Goal: Task Accomplishment & Management: Use online tool/utility

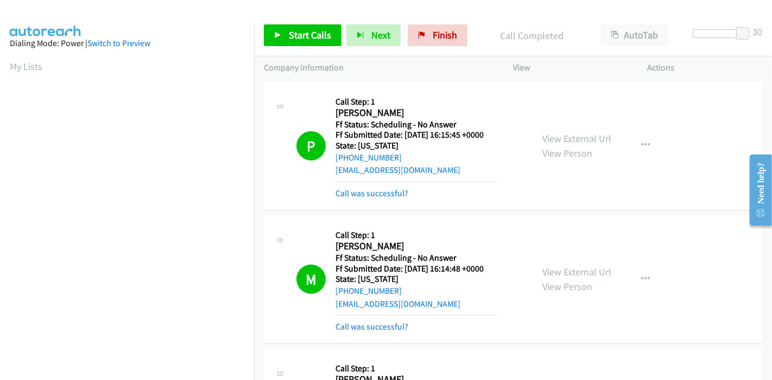
scroll to position [229, 0]
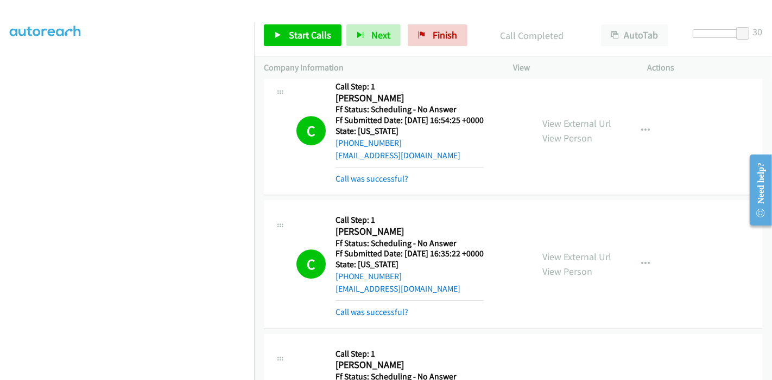
click at [413, 21] on div "Start Calls Pause Next Finish Call Completed AutoTab AutoTab 30" at bounding box center [513, 36] width 518 height 42
click at [417, 25] on link "Finish" at bounding box center [437, 35] width 60 height 22
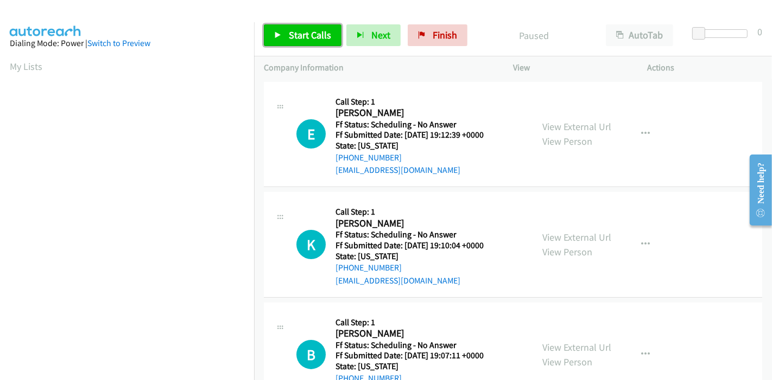
click at [295, 30] on span "Start Calls" at bounding box center [310, 35] width 42 height 12
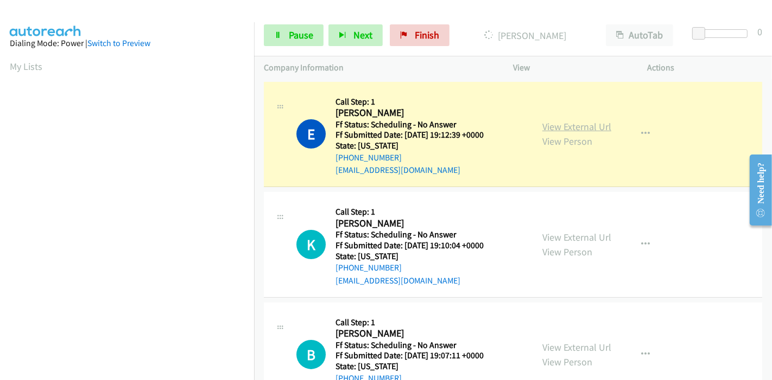
click at [603, 125] on link "View External Url" at bounding box center [576, 126] width 69 height 12
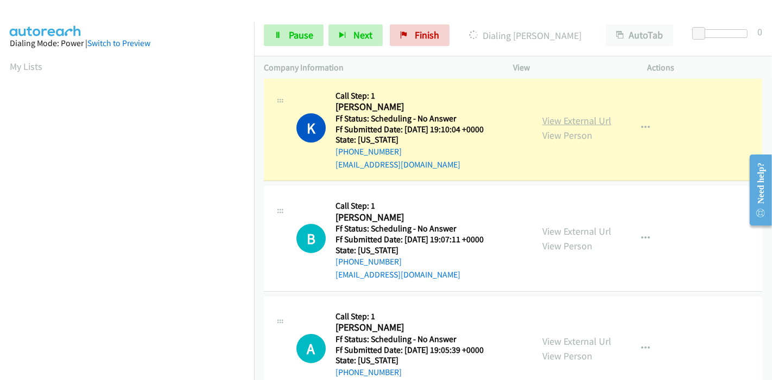
scroll to position [120, 0]
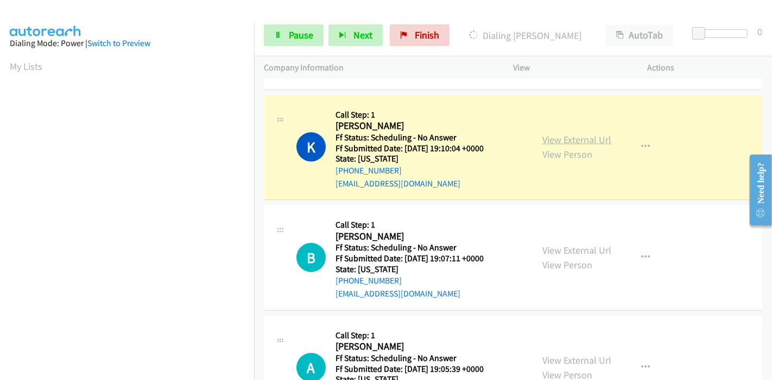
click at [582, 144] on link "View External Url" at bounding box center [576, 139] width 69 height 12
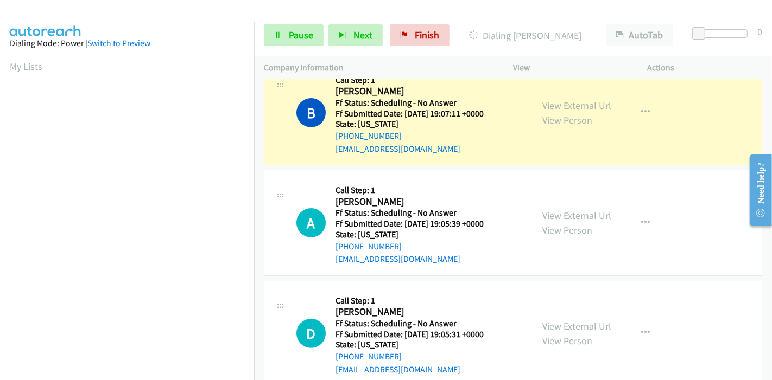
scroll to position [301, 0]
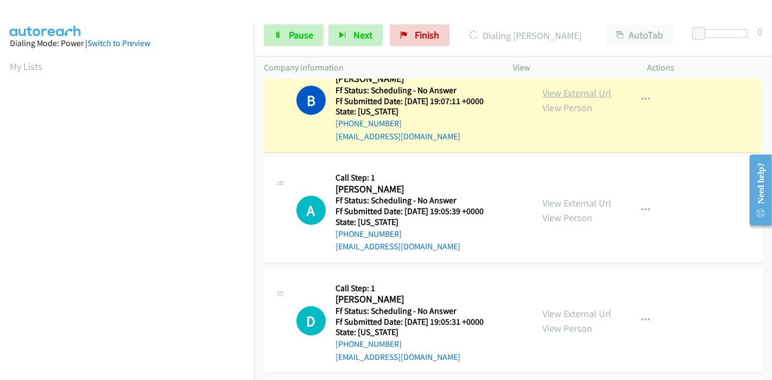
click at [594, 90] on link "View External Url" at bounding box center [576, 93] width 69 height 12
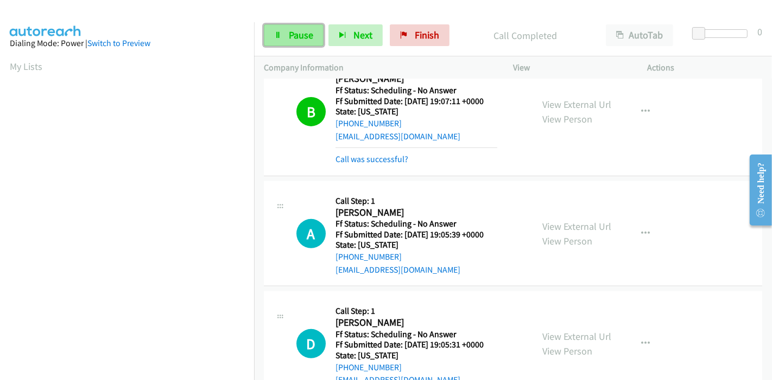
click at [297, 35] on span "Pause" at bounding box center [301, 35] width 24 height 12
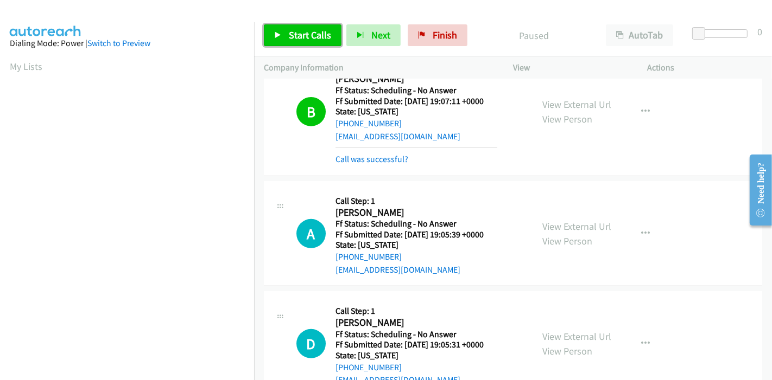
click at [312, 31] on span "Start Calls" at bounding box center [310, 35] width 42 height 12
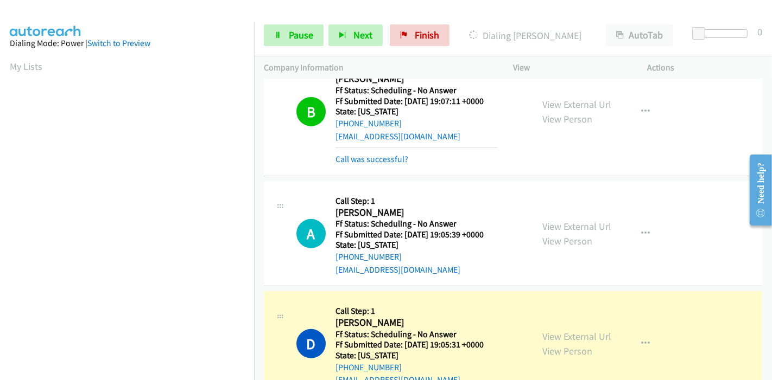
scroll to position [229, 0]
click at [546, 336] on link "View External Url" at bounding box center [576, 336] width 69 height 12
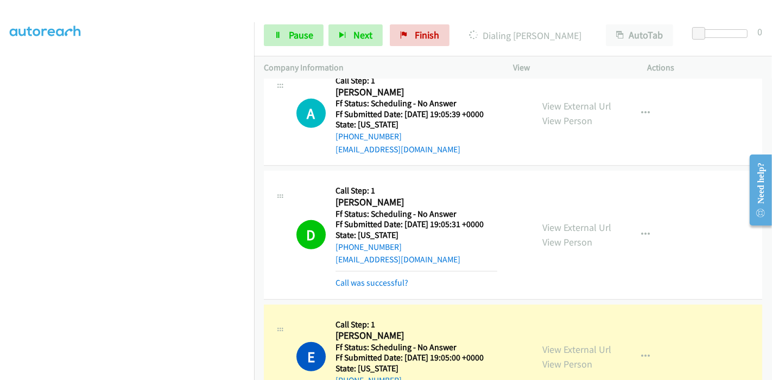
scroll to position [482, 0]
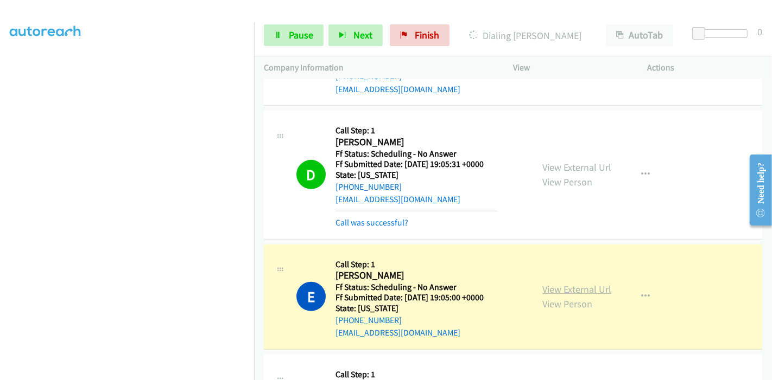
click at [561, 290] on link "View External Url" at bounding box center [576, 289] width 69 height 12
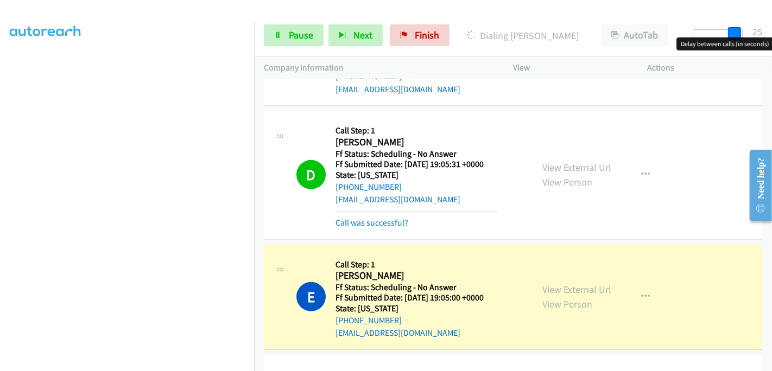
drag, startPoint x: 697, startPoint y: 27, endPoint x: 771, endPoint y: 26, distance: 73.8
click at [771, 26] on div "Start Calls Pause Next Finish Dialing Evan Altman AutoTab AutoTab 25" at bounding box center [513, 36] width 518 height 42
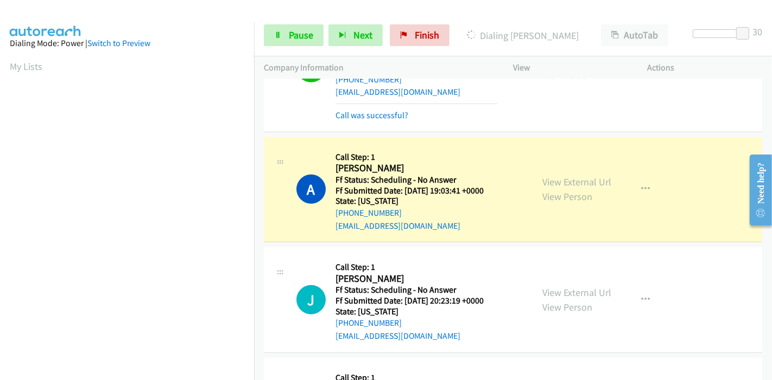
scroll to position [723, 0]
click at [547, 180] on link "View External Url" at bounding box center [576, 181] width 69 height 12
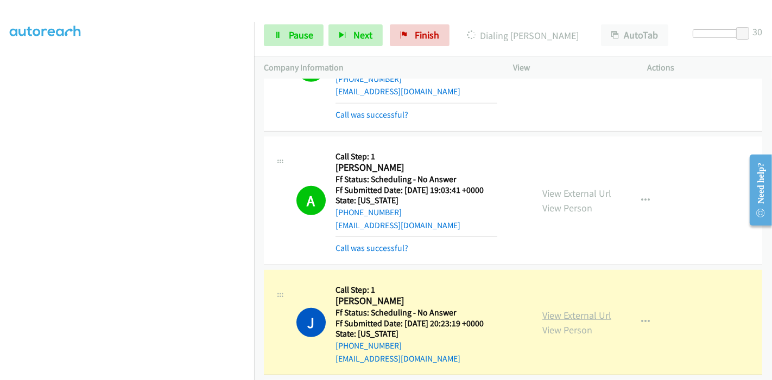
click at [552, 309] on link "View External Url" at bounding box center [576, 315] width 69 height 12
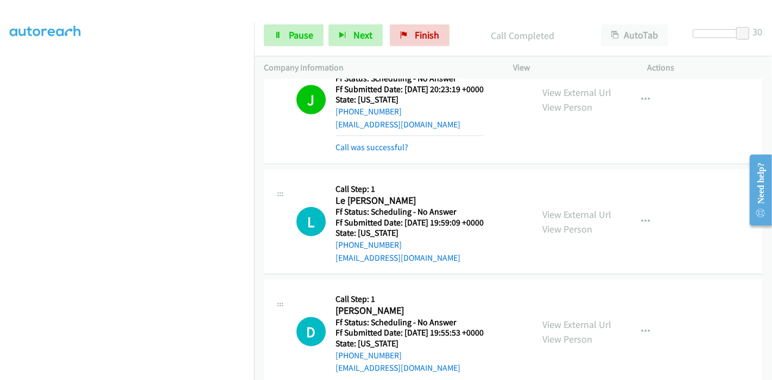
scroll to position [964, 0]
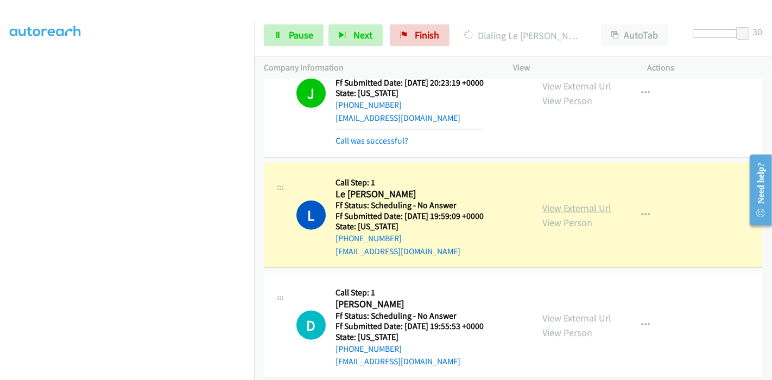
click at [561, 207] on link "View External Url" at bounding box center [576, 208] width 69 height 12
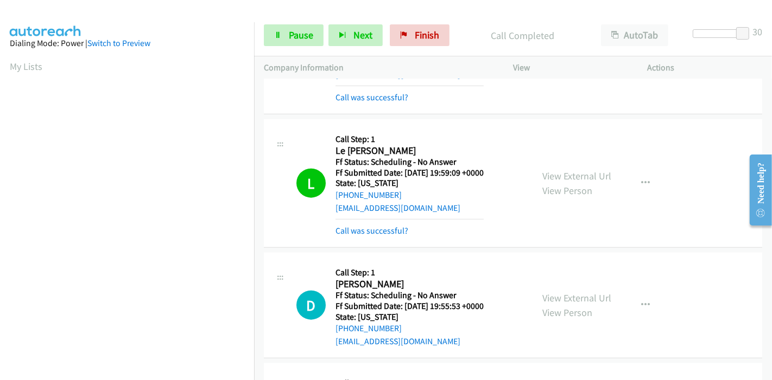
scroll to position [1024, 0]
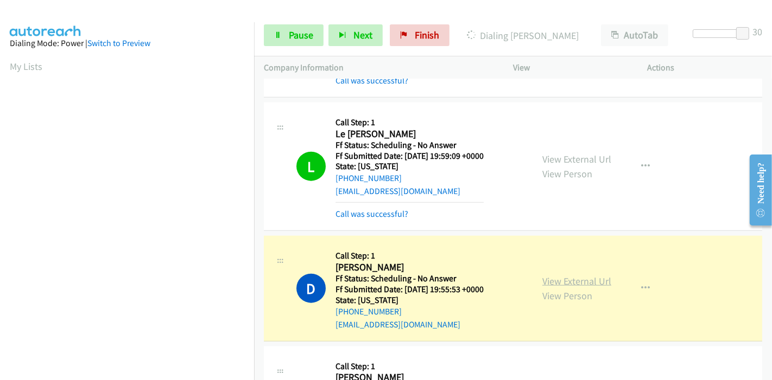
click at [549, 276] on link "View External Url" at bounding box center [576, 281] width 69 height 12
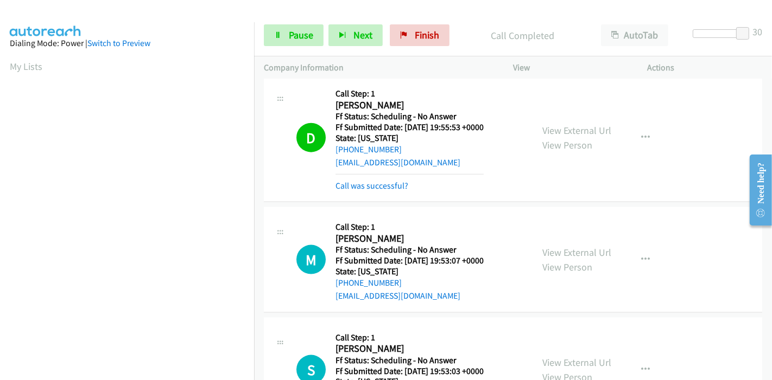
scroll to position [1206, 0]
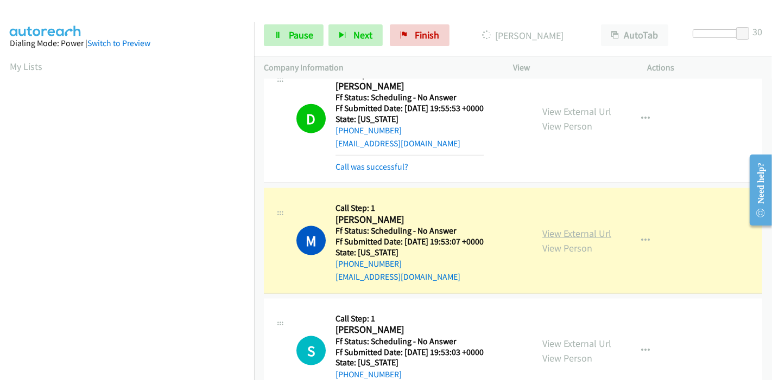
click at [556, 234] on link "View External Url" at bounding box center [576, 233] width 69 height 12
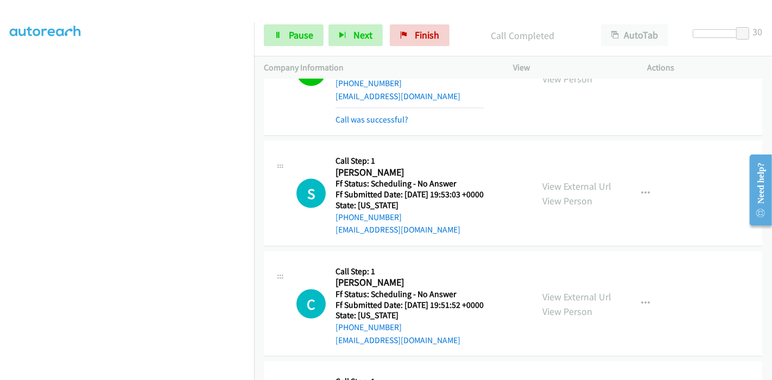
scroll to position [169, 0]
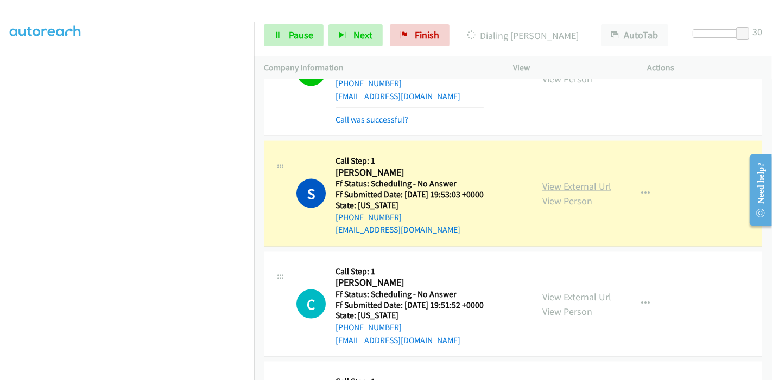
click at [563, 180] on link "View External Url" at bounding box center [576, 186] width 69 height 12
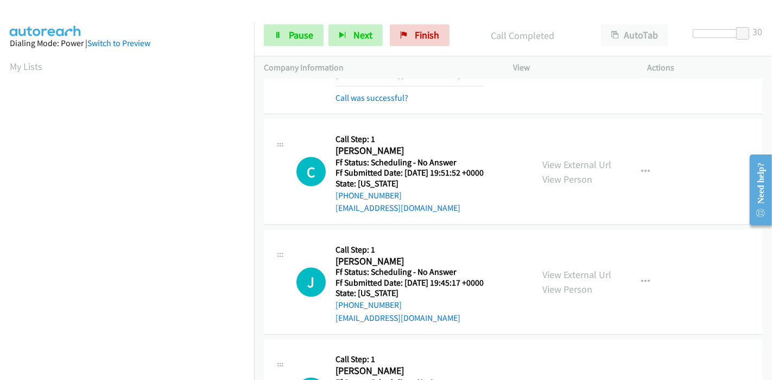
scroll to position [1567, 0]
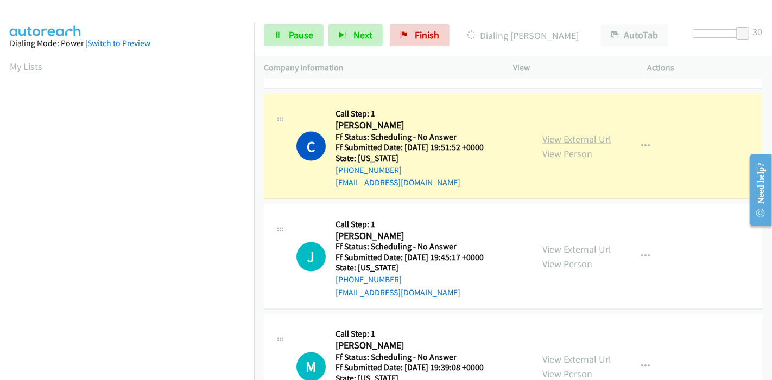
click at [591, 136] on link "View External Url" at bounding box center [576, 139] width 69 height 12
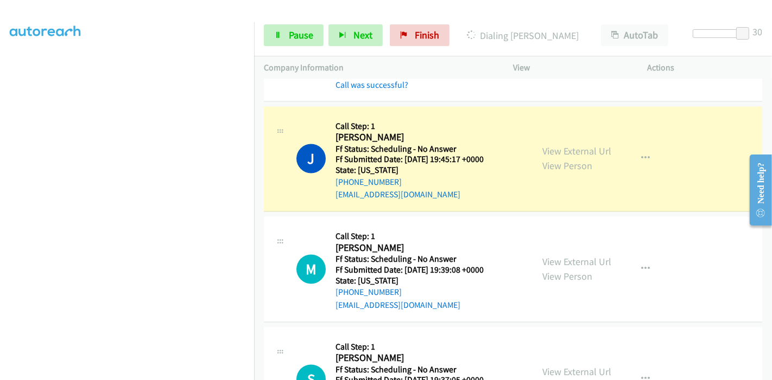
scroll to position [0, 0]
click at [542, 148] on link "View External Url" at bounding box center [576, 151] width 69 height 12
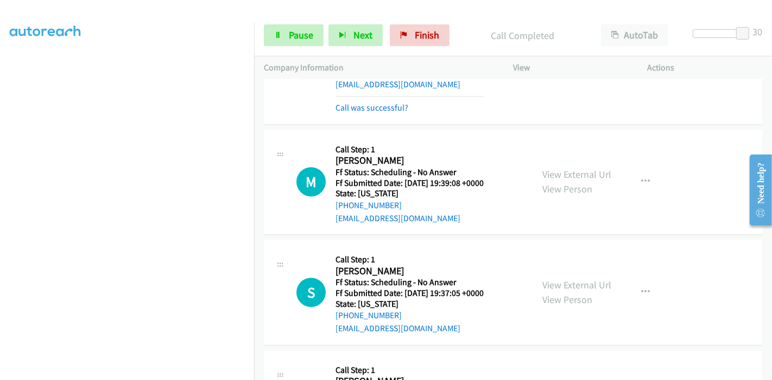
scroll to position [1808, 0]
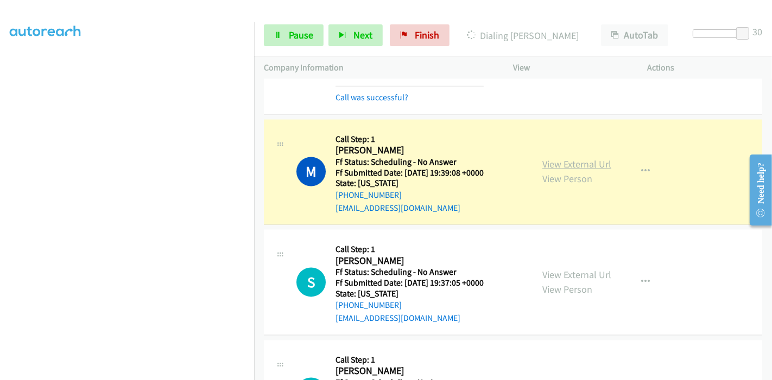
click at [582, 160] on link "View External Url" at bounding box center [576, 164] width 69 height 12
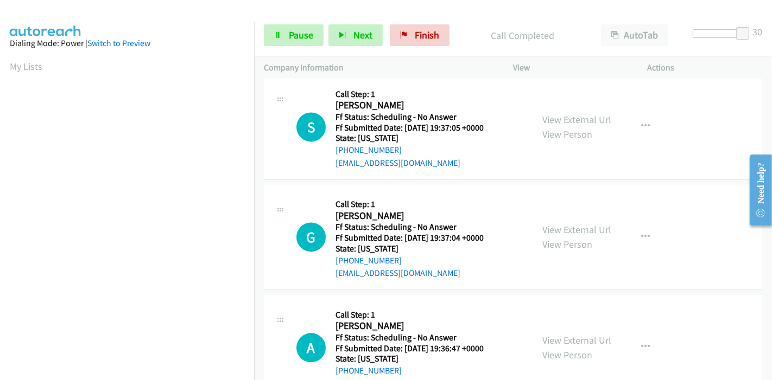
scroll to position [1989, 0]
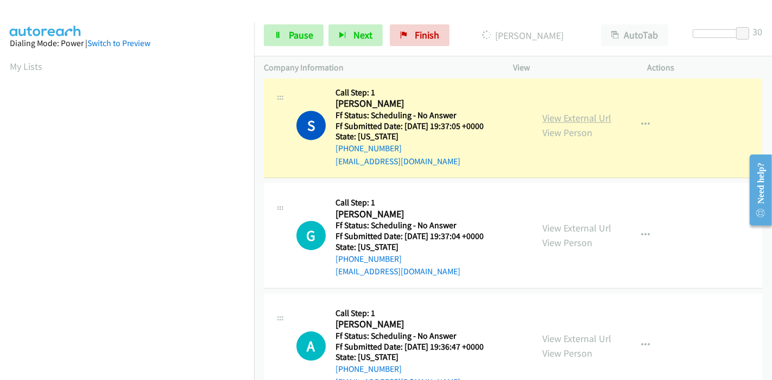
click at [601, 112] on link "View External Url" at bounding box center [576, 118] width 69 height 12
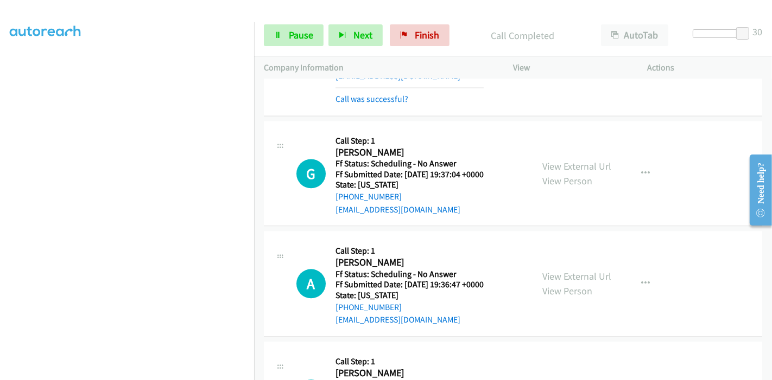
scroll to position [2049, 0]
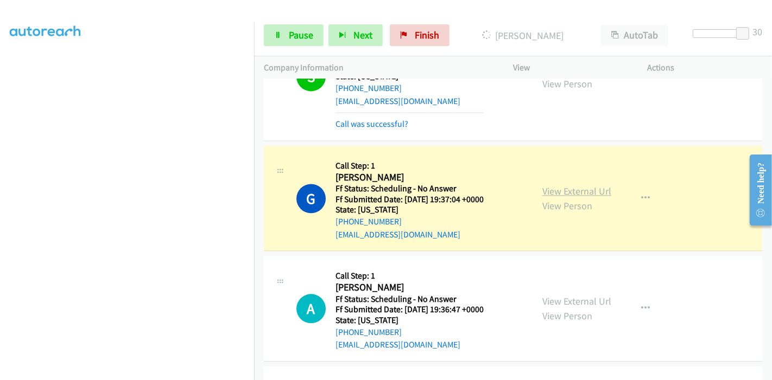
click at [579, 189] on link "View External Url" at bounding box center [576, 191] width 69 height 12
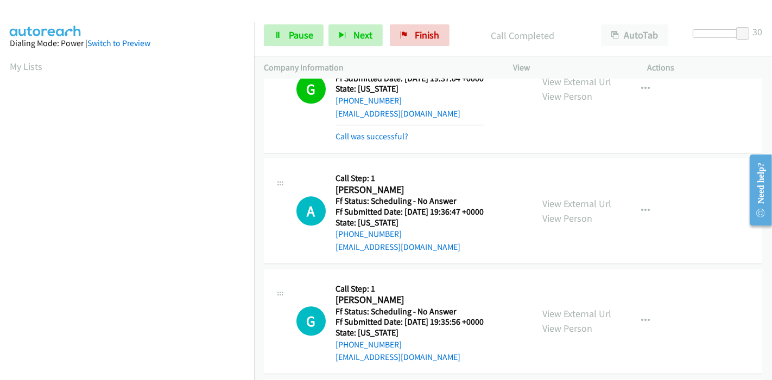
scroll to position [2230, 0]
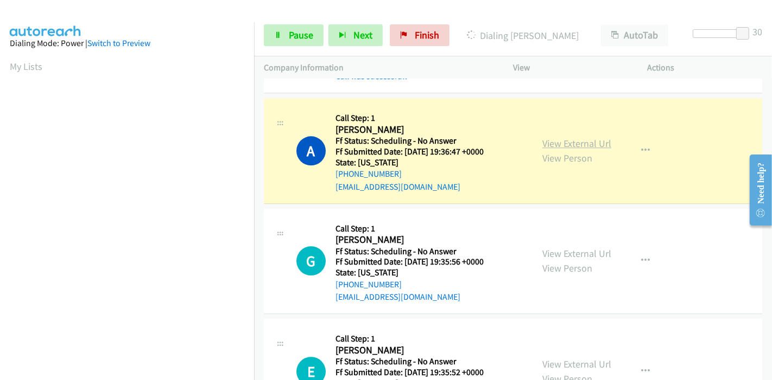
click at [589, 137] on link "View External Url" at bounding box center [576, 143] width 69 height 12
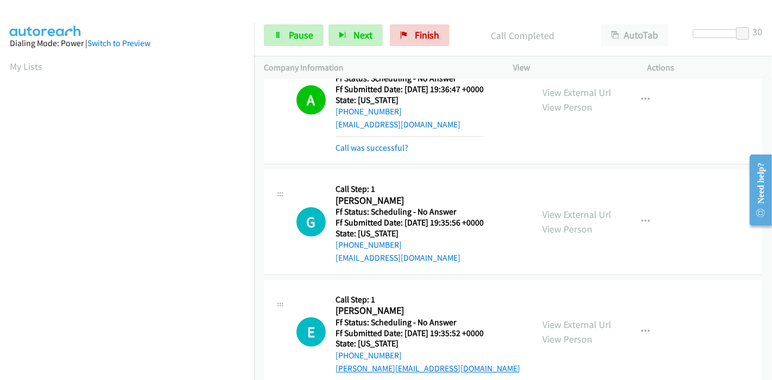
scroll to position [2291, 0]
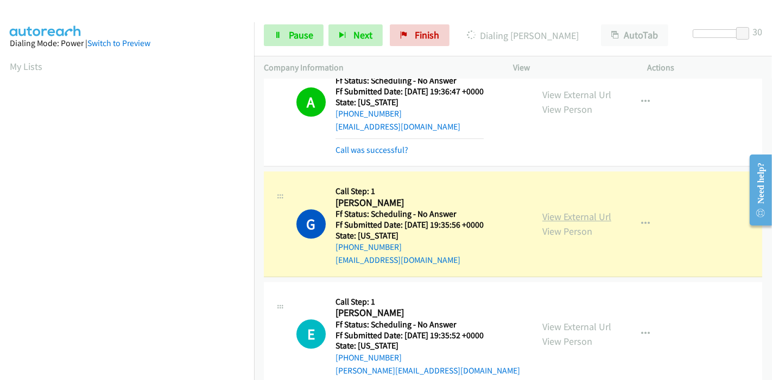
click at [549, 211] on link "View External Url" at bounding box center [576, 217] width 69 height 12
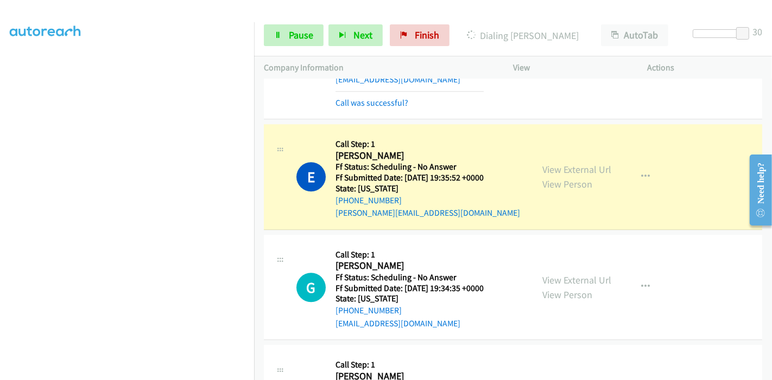
scroll to position [0, 0]
click at [543, 163] on link "View External Url" at bounding box center [576, 169] width 69 height 12
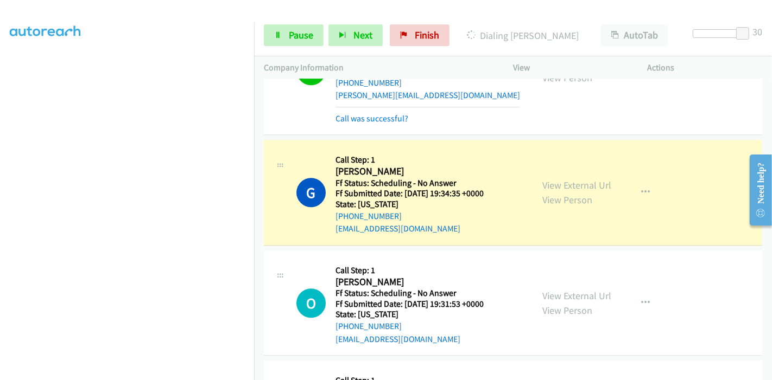
scroll to position [2652, 0]
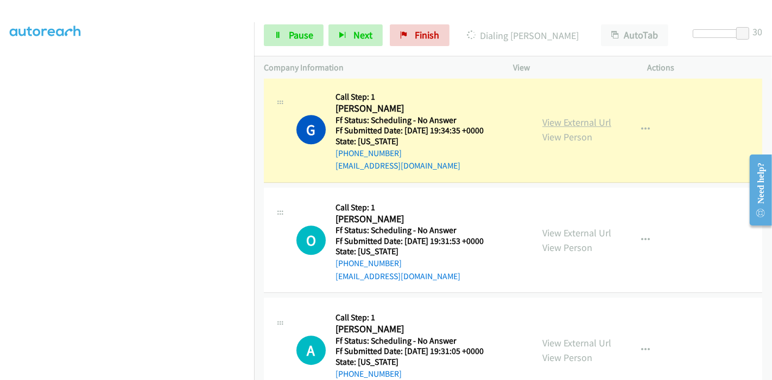
click at [573, 116] on link "View External Url" at bounding box center [576, 122] width 69 height 12
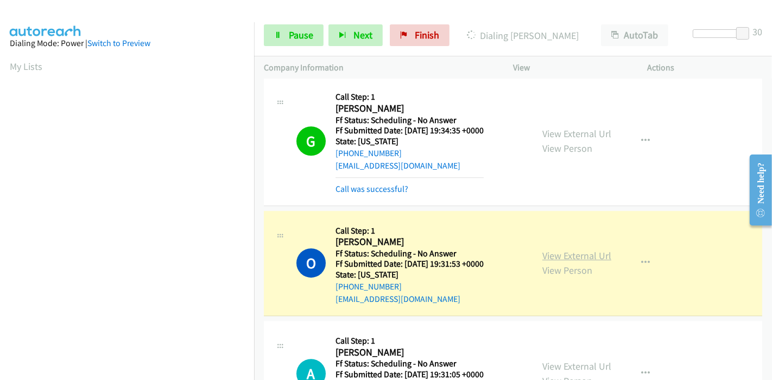
click at [589, 250] on link "View External Url" at bounding box center [576, 256] width 69 height 12
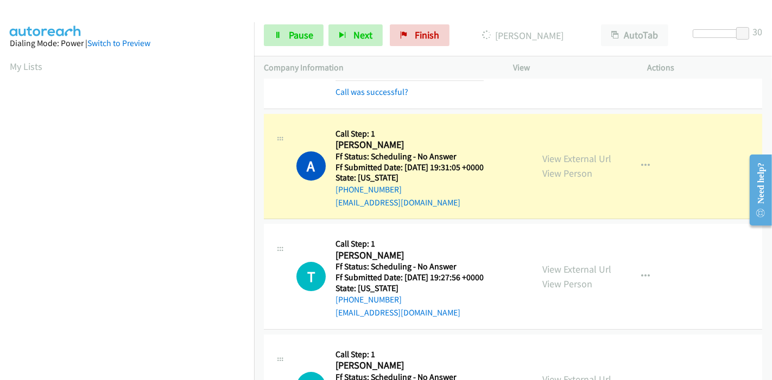
scroll to position [2893, 0]
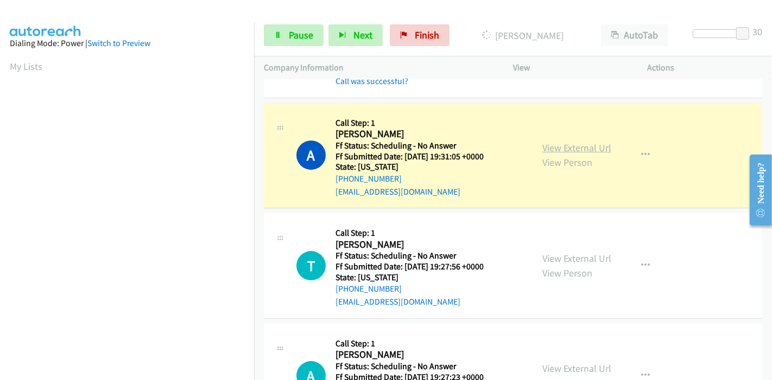
click at [587, 142] on link "View External Url" at bounding box center [576, 148] width 69 height 12
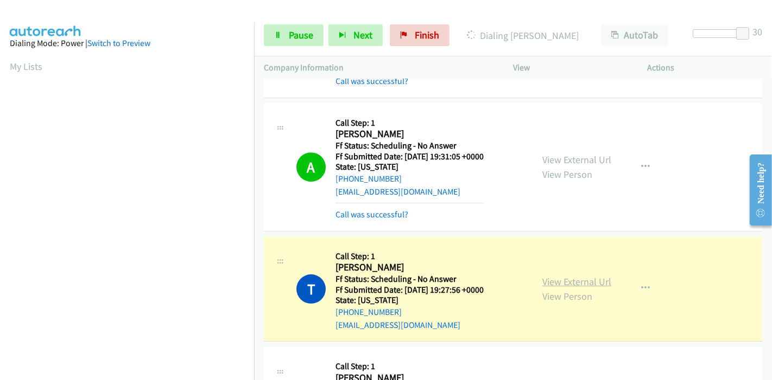
click at [547, 277] on link "View External Url" at bounding box center [576, 282] width 69 height 12
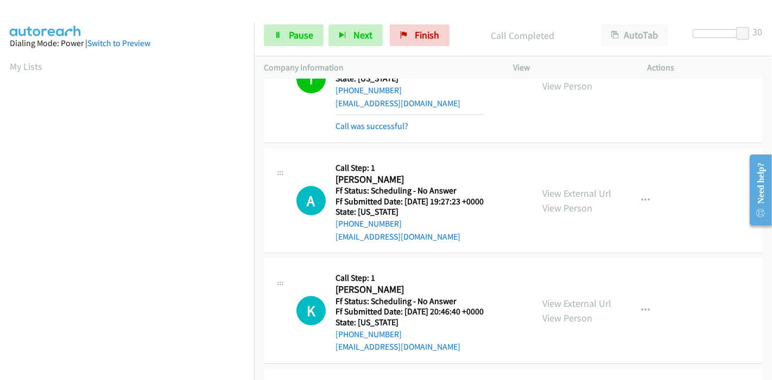
scroll to position [3134, 0]
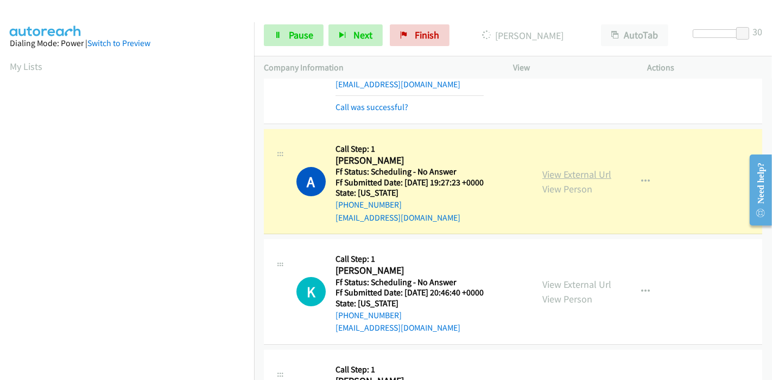
click at [576, 168] on link "View External Url" at bounding box center [576, 174] width 69 height 12
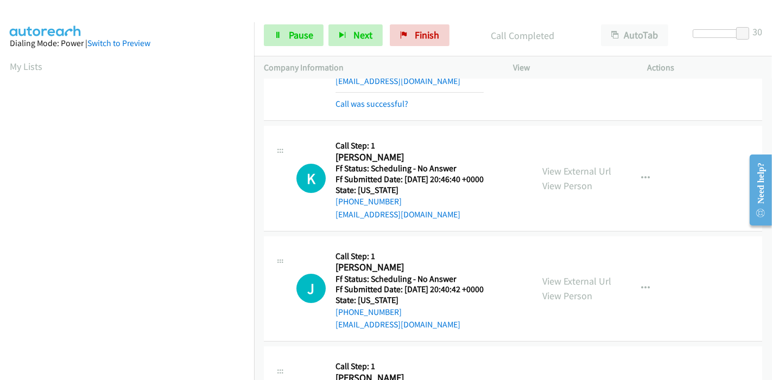
scroll to position [3255, 0]
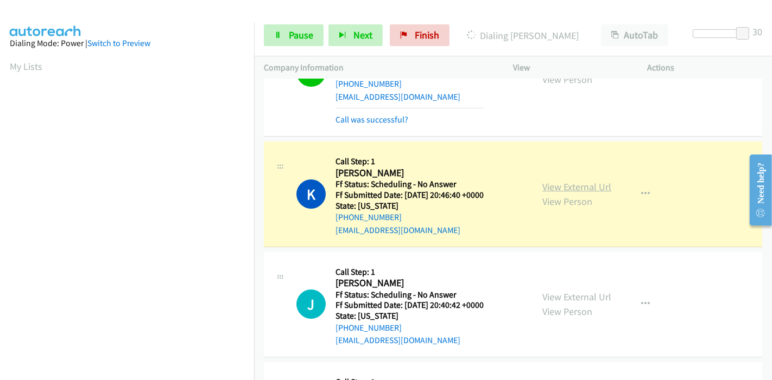
click at [576, 181] on link "View External Url" at bounding box center [576, 187] width 69 height 12
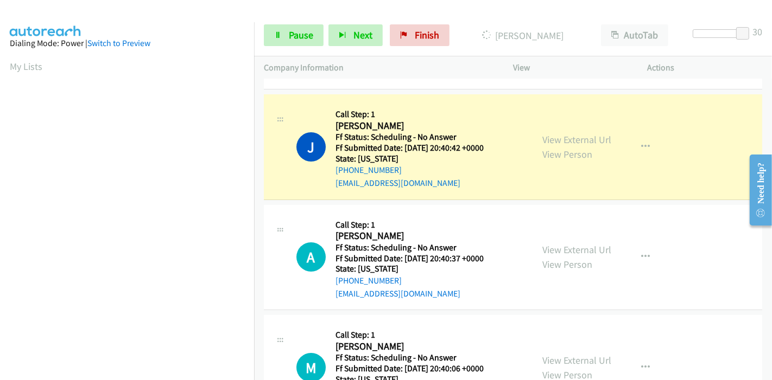
scroll to position [229, 0]
click at [550, 133] on link "View External Url" at bounding box center [576, 139] width 69 height 12
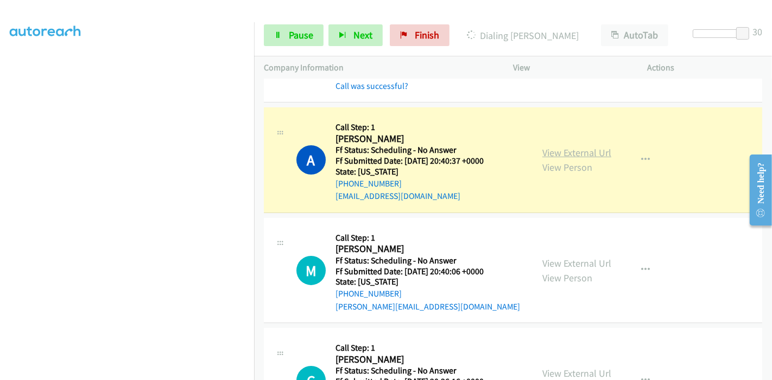
click at [550, 146] on link "View External Url" at bounding box center [576, 152] width 69 height 12
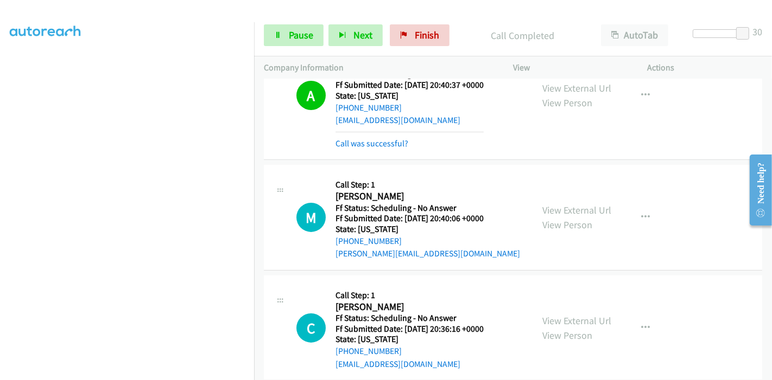
scroll to position [3677, 0]
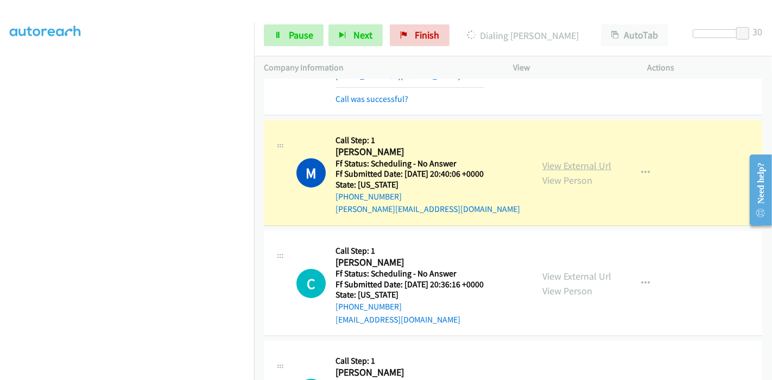
click at [542, 160] on link "View External Url" at bounding box center [576, 166] width 69 height 12
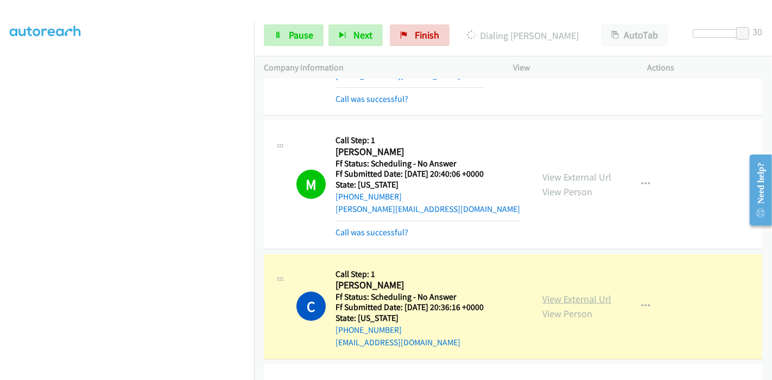
click at [543, 293] on link "View External Url" at bounding box center [576, 299] width 69 height 12
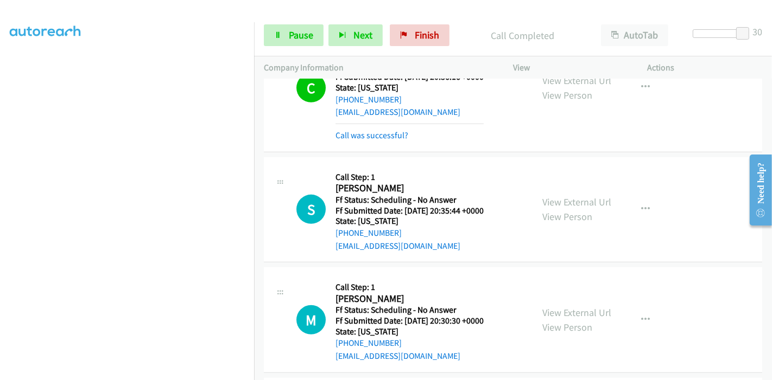
scroll to position [3918, 0]
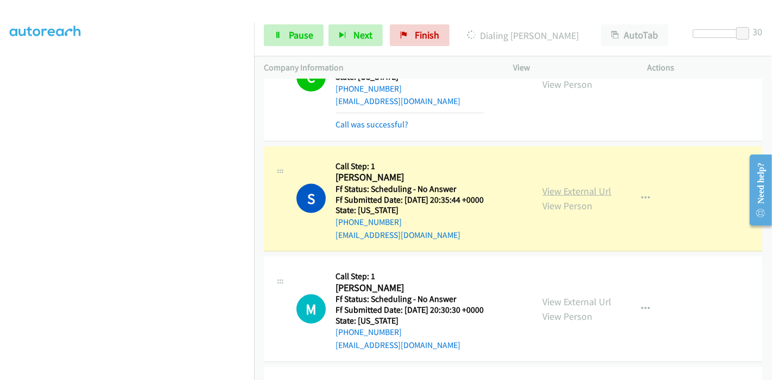
click at [583, 185] on link "View External Url" at bounding box center [576, 191] width 69 height 12
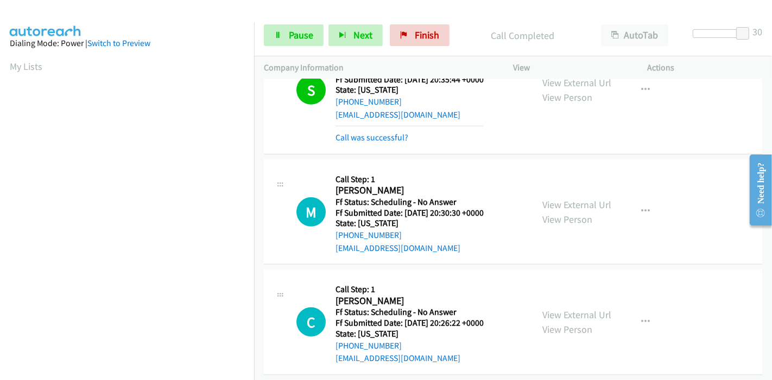
scroll to position [4099, 0]
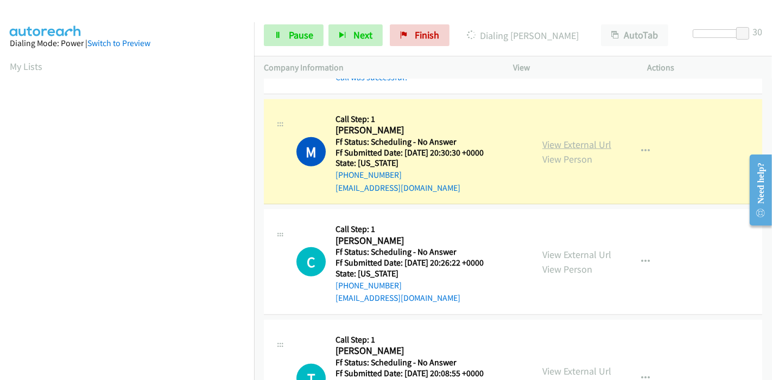
click at [556, 138] on link "View External Url" at bounding box center [576, 144] width 69 height 12
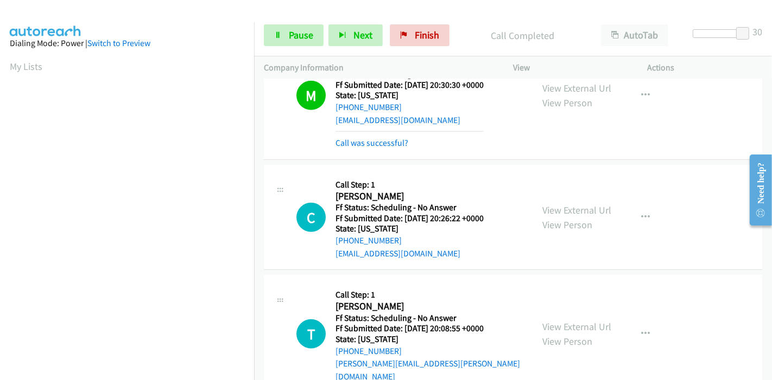
scroll to position [4219, 0]
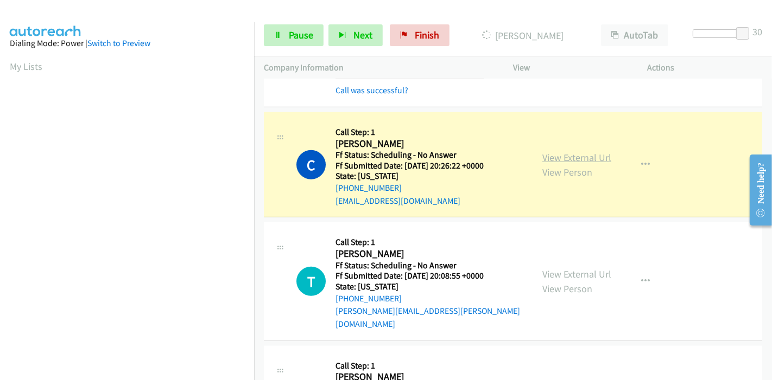
click at [589, 151] on link "View External Url" at bounding box center [576, 157] width 69 height 12
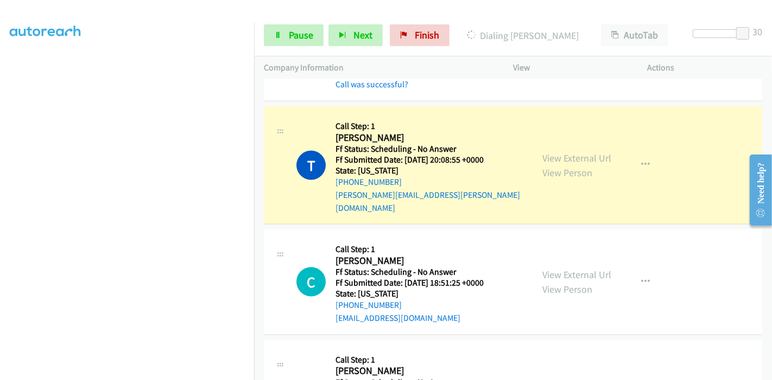
scroll to position [4340, 0]
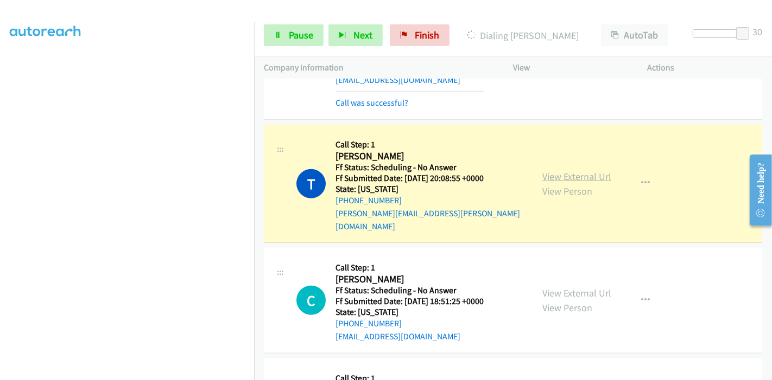
click at [559, 170] on link "View External Url" at bounding box center [576, 176] width 69 height 12
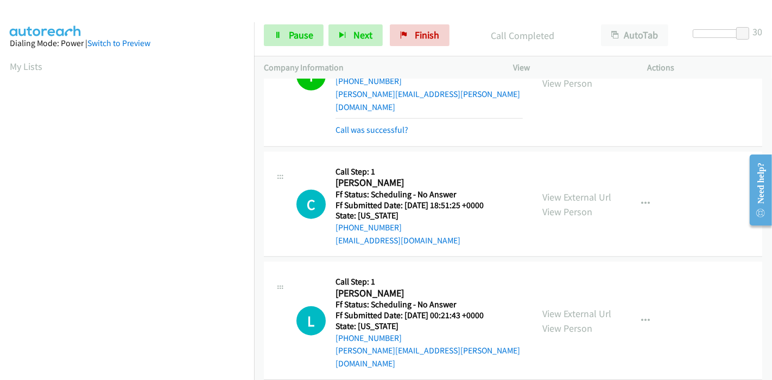
scroll to position [4461, 0]
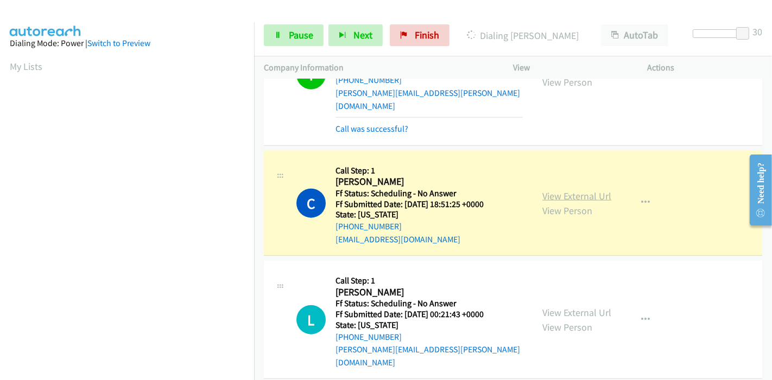
click at [584, 190] on link "View External Url" at bounding box center [576, 196] width 69 height 12
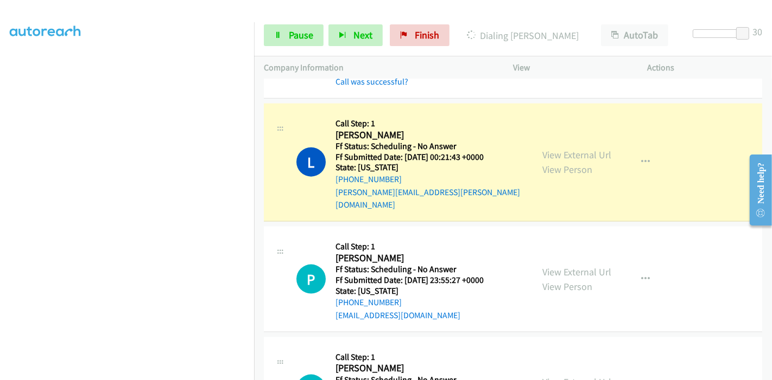
scroll to position [0, 0]
click at [542, 149] on link "View External Url" at bounding box center [576, 155] width 69 height 12
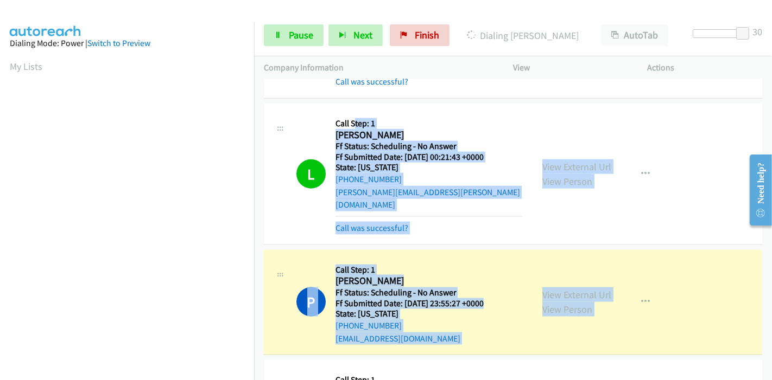
drag, startPoint x: 353, startPoint y: 101, endPoint x: 305, endPoint y: 351, distance: 254.1
click at [257, 52] on html "Start Calls Pause Next Finish Dialing Patrick Bateman AutoTab AutoTab 30 Compan…" at bounding box center [386, 26] width 772 height 52
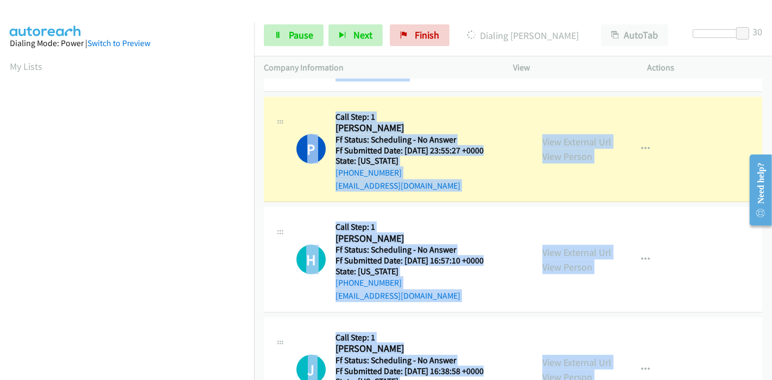
scroll to position [4803, 0]
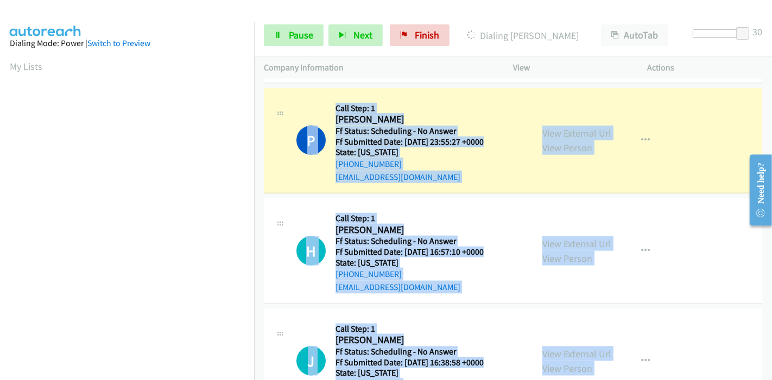
click at [641, 144] on div "View External Url View Person View External Url Email Schedule/Manage Callback …" at bounding box center [604, 141] width 144 height 86
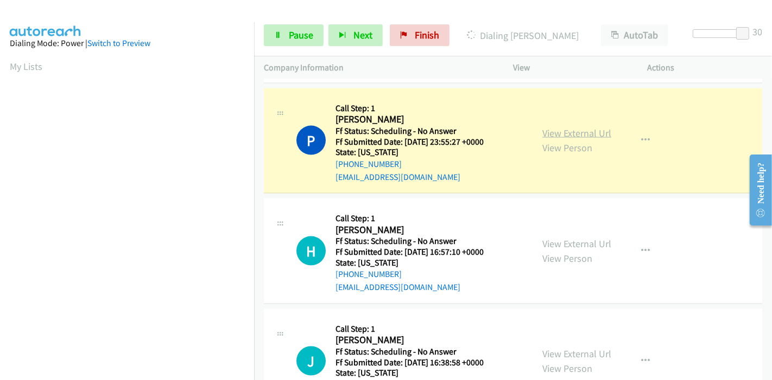
click at [570, 127] on link "View External Url" at bounding box center [576, 133] width 69 height 12
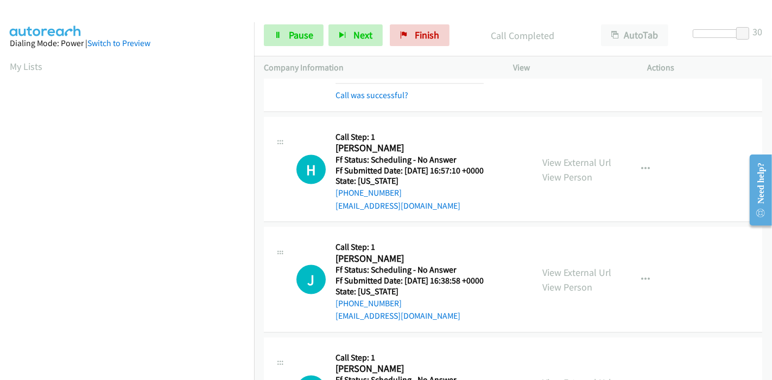
scroll to position [4924, 0]
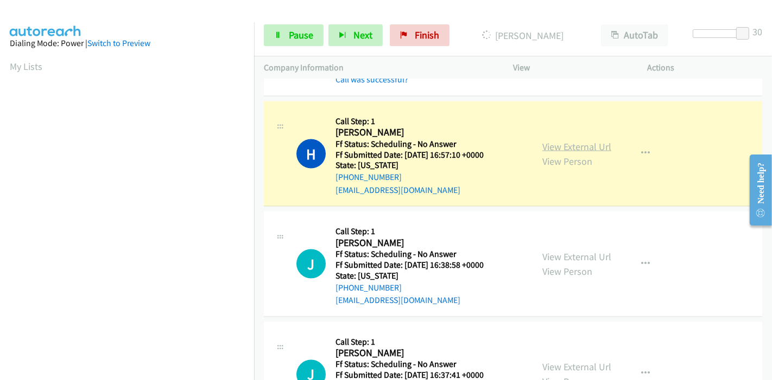
click at [544, 141] on link "View External Url" at bounding box center [576, 147] width 69 height 12
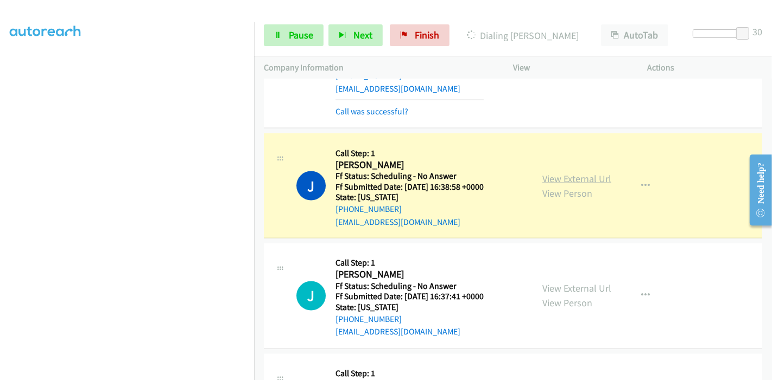
scroll to position [5044, 0]
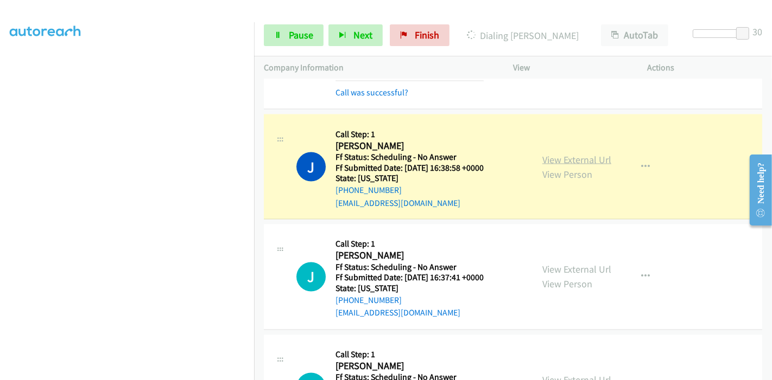
click at [583, 154] on link "View External Url" at bounding box center [576, 160] width 69 height 12
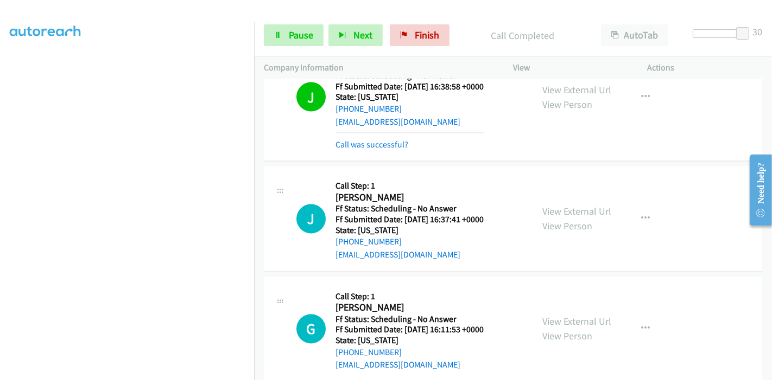
scroll to position [5165, 0]
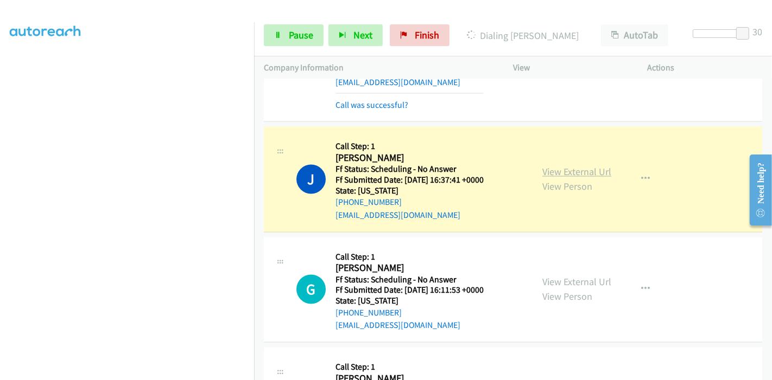
click at [569, 166] on link "View External Url" at bounding box center [576, 172] width 69 height 12
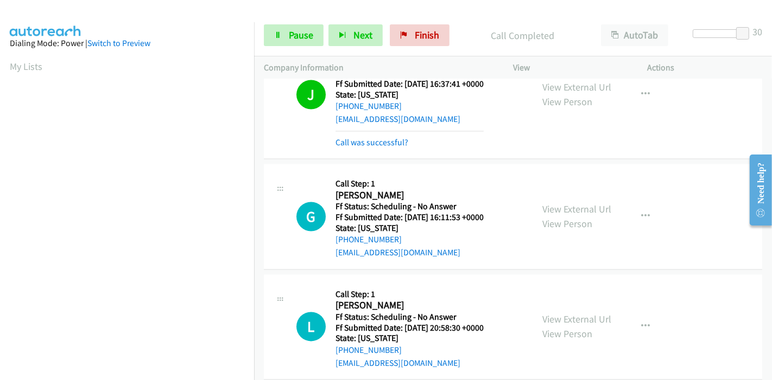
scroll to position [5286, 0]
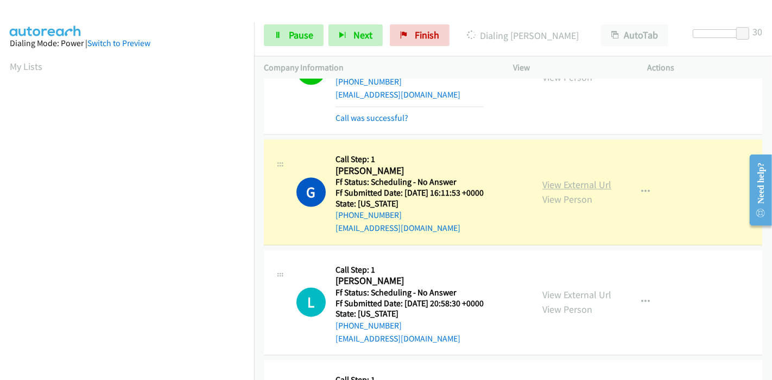
click at [553, 179] on link "View External Url" at bounding box center [576, 185] width 69 height 12
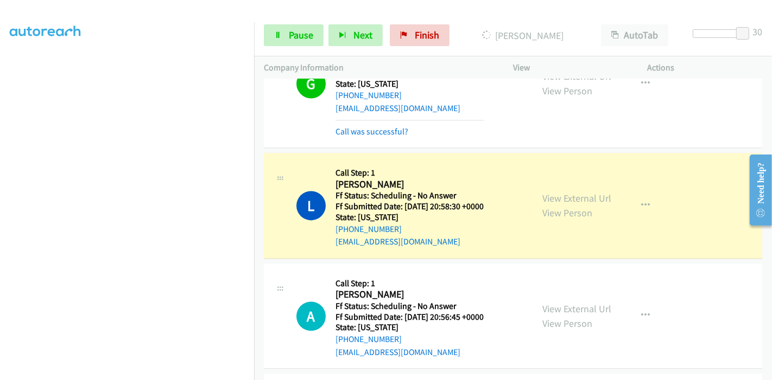
scroll to position [229, 0]
click at [552, 192] on link "View External Url" at bounding box center [576, 198] width 69 height 12
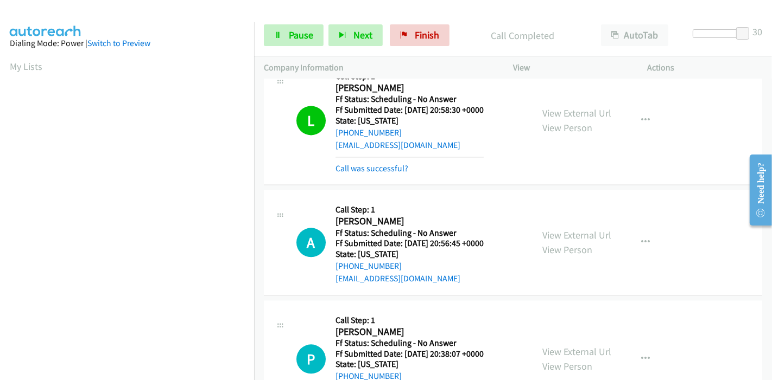
scroll to position [5526, 0]
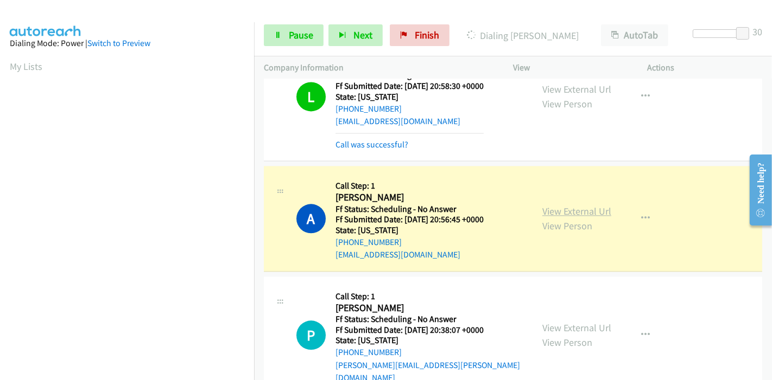
click at [579, 205] on link "View External Url" at bounding box center [576, 211] width 69 height 12
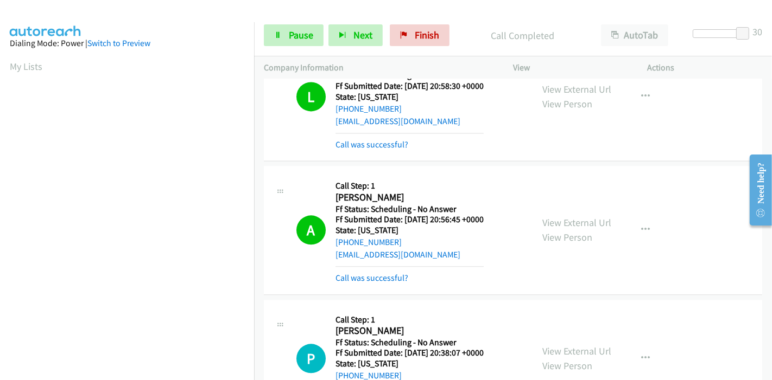
scroll to position [5647, 0]
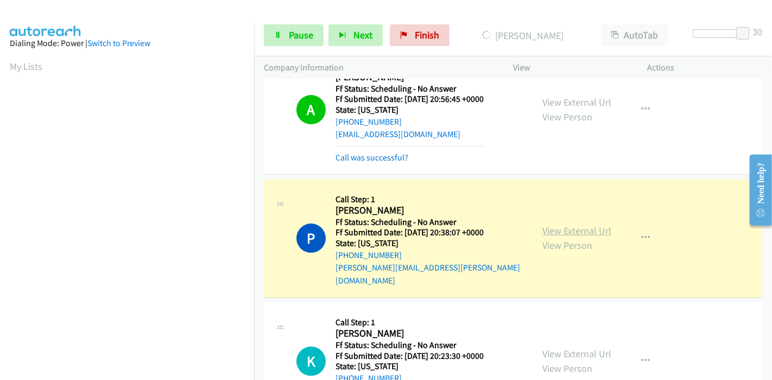
click at [558, 225] on link "View External Url" at bounding box center [576, 231] width 69 height 12
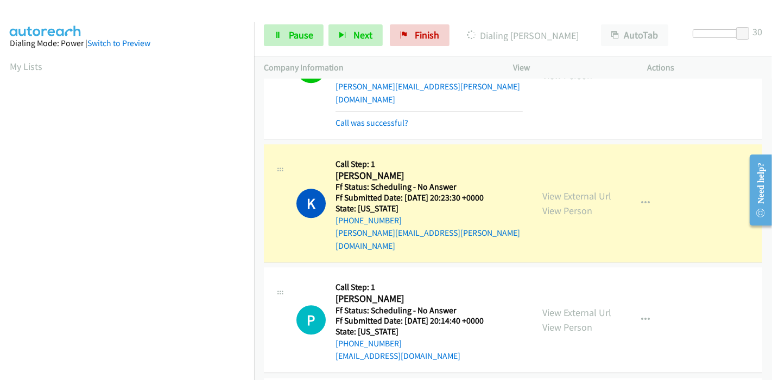
scroll to position [229, 0]
click at [579, 190] on link "View External Url" at bounding box center [576, 196] width 69 height 12
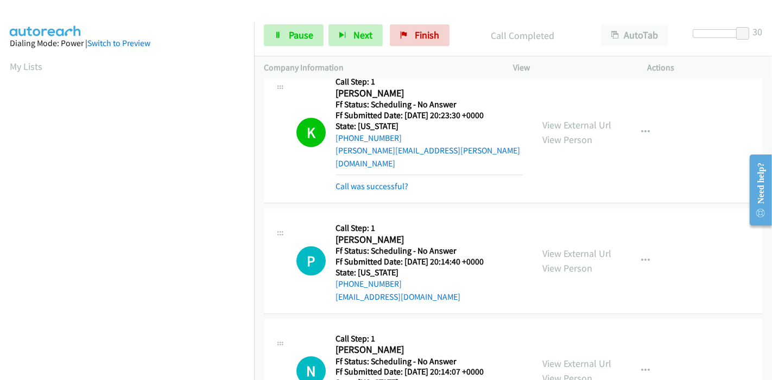
scroll to position [5949, 0]
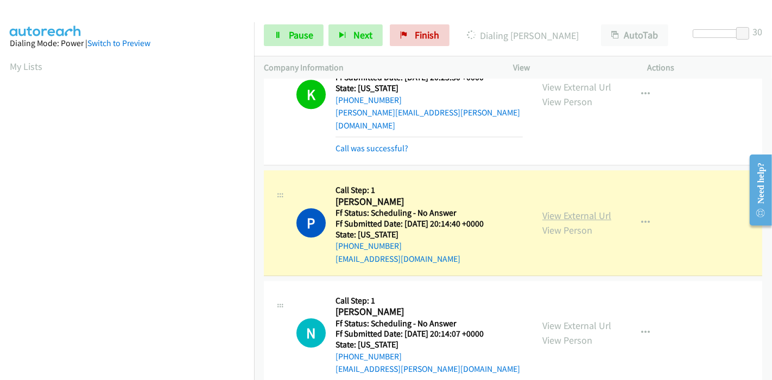
click at [567, 209] on link "View External Url" at bounding box center [576, 215] width 69 height 12
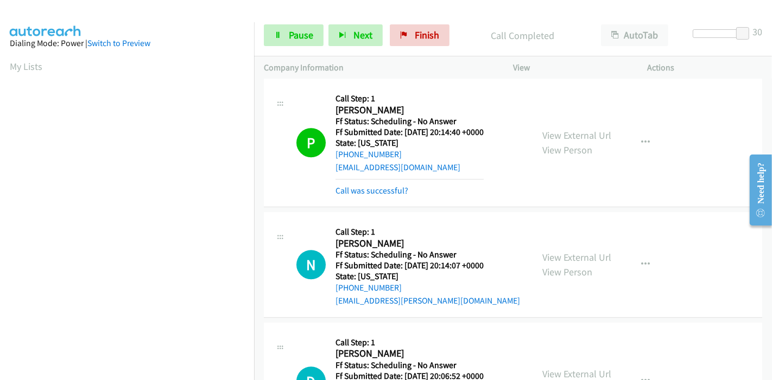
scroll to position [6069, 0]
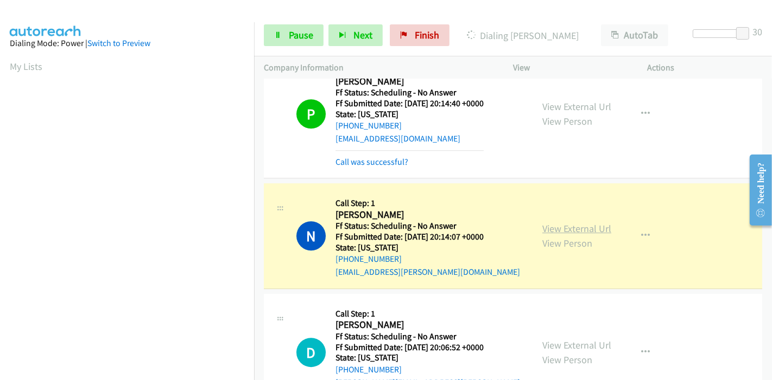
click at [558, 222] on link "View External Url" at bounding box center [576, 228] width 69 height 12
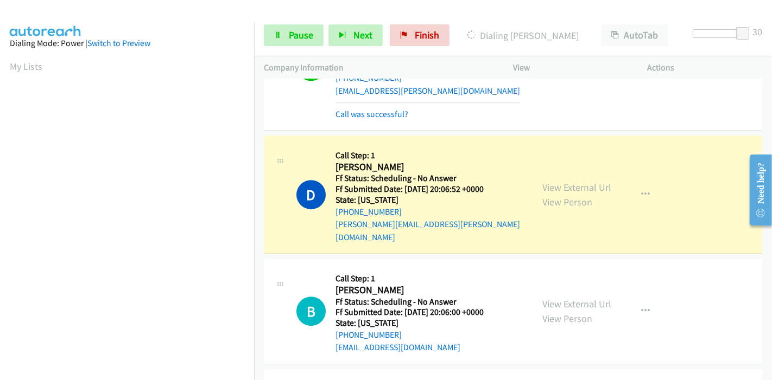
scroll to position [229, 0]
click at [550, 181] on link "View External Url" at bounding box center [576, 187] width 69 height 12
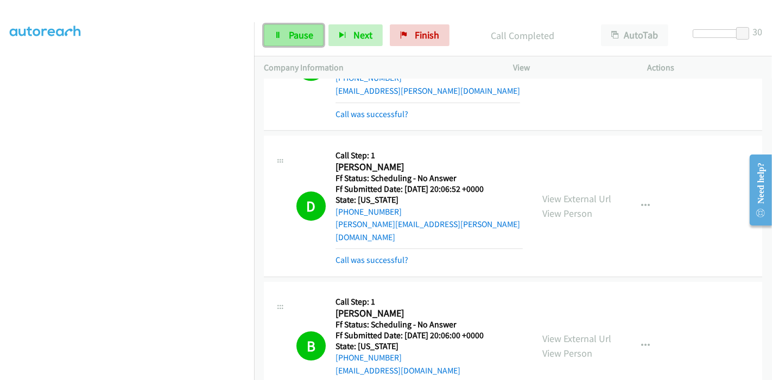
click at [299, 34] on span "Pause" at bounding box center [301, 35] width 24 height 12
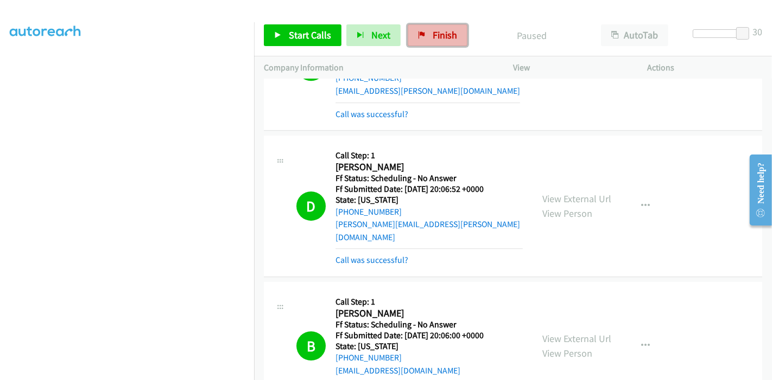
click at [422, 41] on link "Finish" at bounding box center [437, 35] width 60 height 22
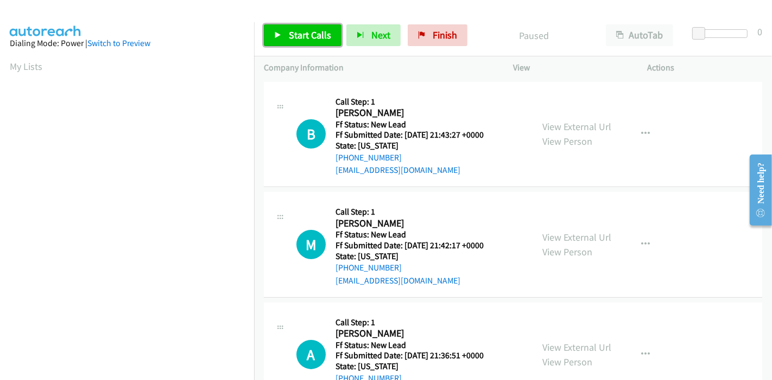
click at [310, 39] on span "Start Calls" at bounding box center [310, 35] width 42 height 12
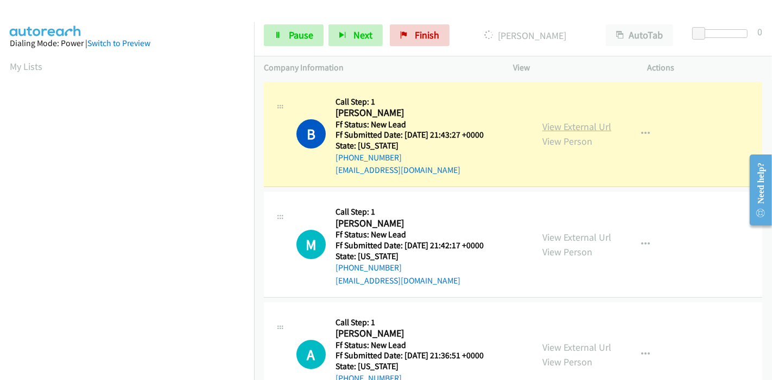
click at [564, 128] on link "View External Url" at bounding box center [576, 126] width 69 height 12
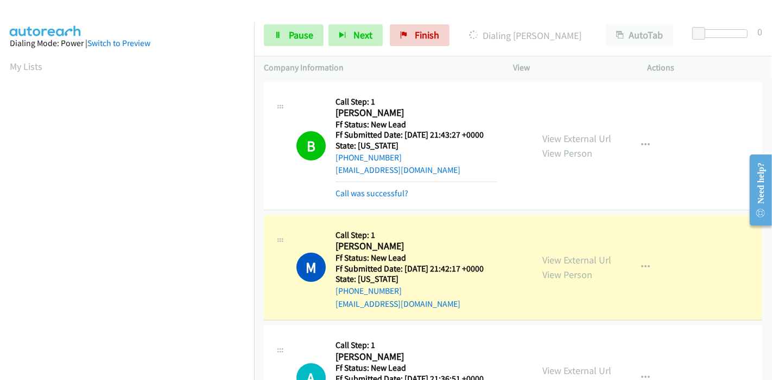
scroll to position [229, 0]
click at [553, 259] on link "View External Url" at bounding box center [576, 260] width 69 height 12
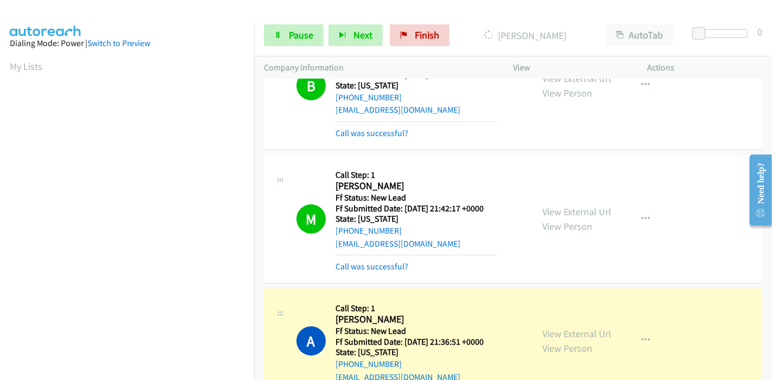
scroll to position [120, 0]
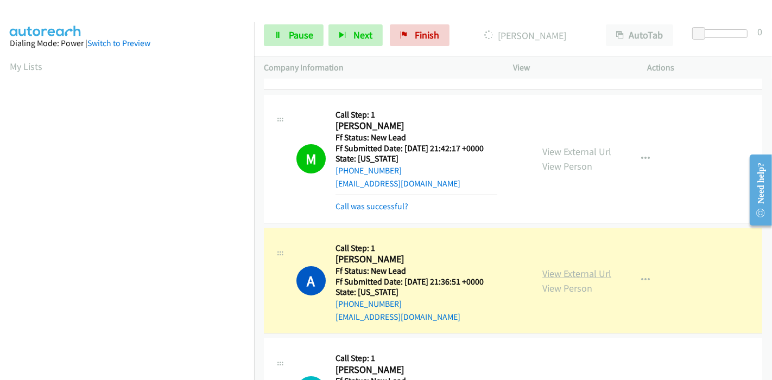
click at [542, 277] on link "View External Url" at bounding box center [576, 273] width 69 height 12
click at [282, 47] on div "Start Calls Pause Next Finish Dialing Antoinette Jones AutoTab AutoTab 0" at bounding box center [513, 36] width 518 height 42
click at [282, 36] on link "Pause" at bounding box center [294, 35] width 60 height 22
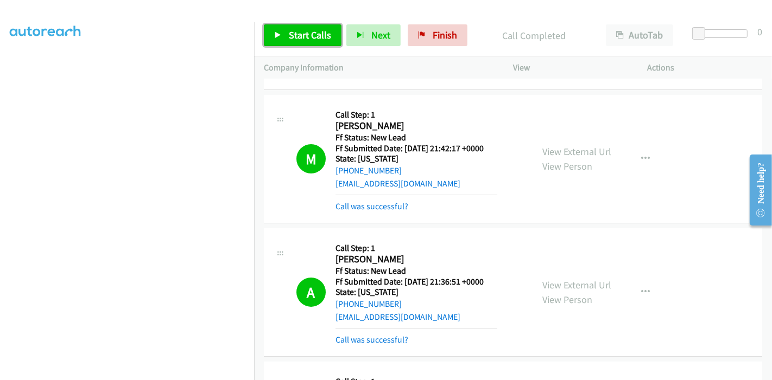
click at [317, 33] on span "Start Calls" at bounding box center [310, 35] width 42 height 12
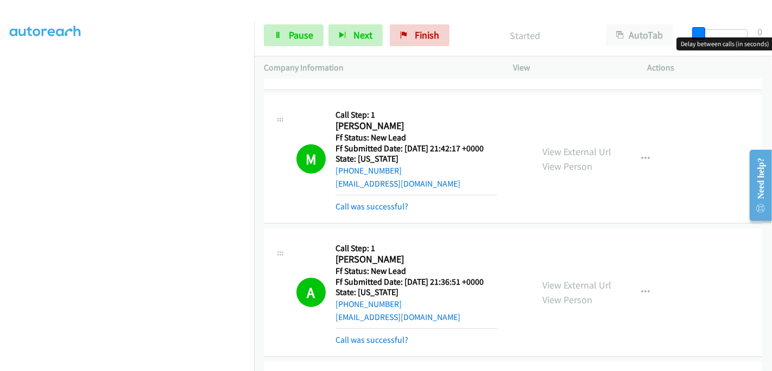
drag, startPoint x: 699, startPoint y: 35, endPoint x: 770, endPoint y: 34, distance: 70.5
click at [770, 34] on div "Start Calls Pause Next Finish Started AutoTab AutoTab 0" at bounding box center [513, 36] width 518 height 42
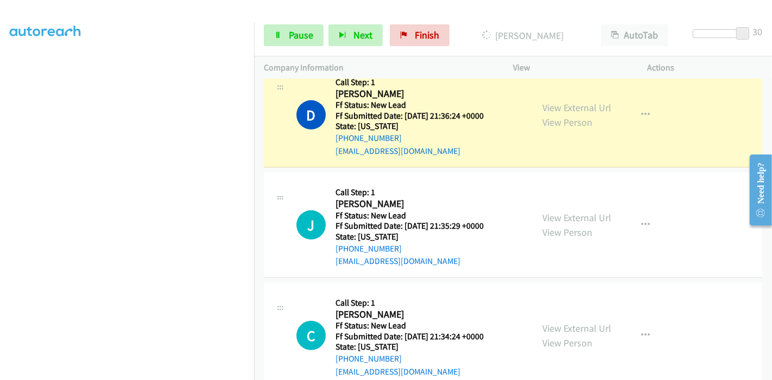
scroll to position [422, 0]
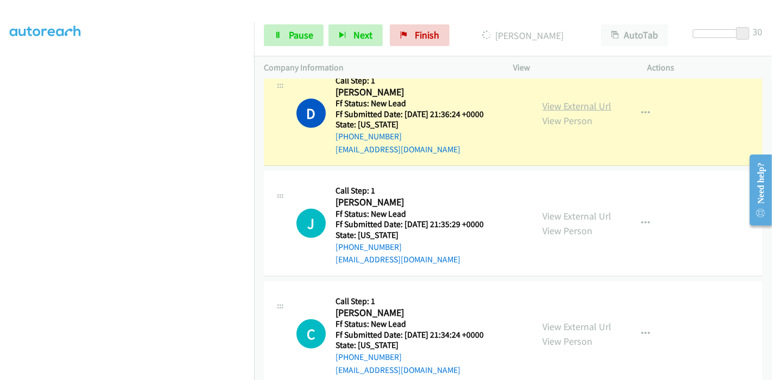
click at [597, 109] on link "View External Url" at bounding box center [576, 106] width 69 height 12
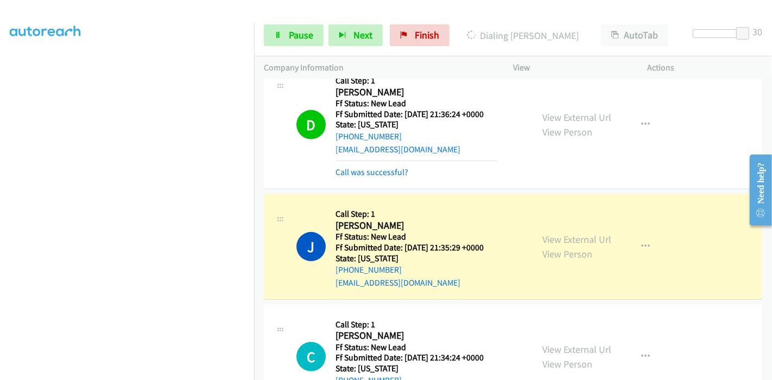
scroll to position [0, 0]
click at [542, 239] on link "View External Url" at bounding box center [576, 239] width 69 height 12
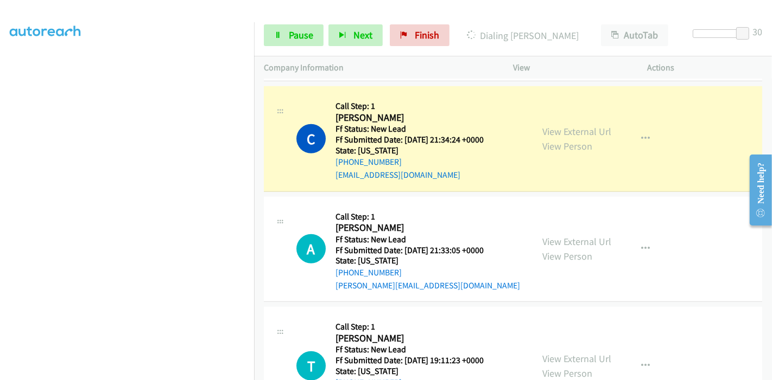
scroll to position [169, 0]
click at [598, 131] on link "View External Url" at bounding box center [576, 131] width 69 height 12
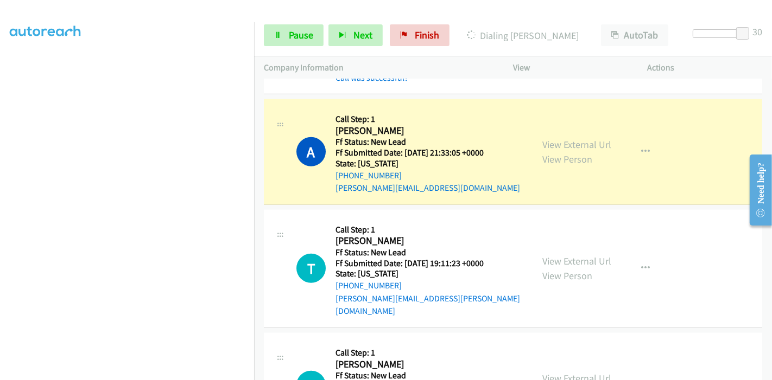
scroll to position [229, 0]
click at [573, 144] on link "View External Url" at bounding box center [576, 144] width 69 height 12
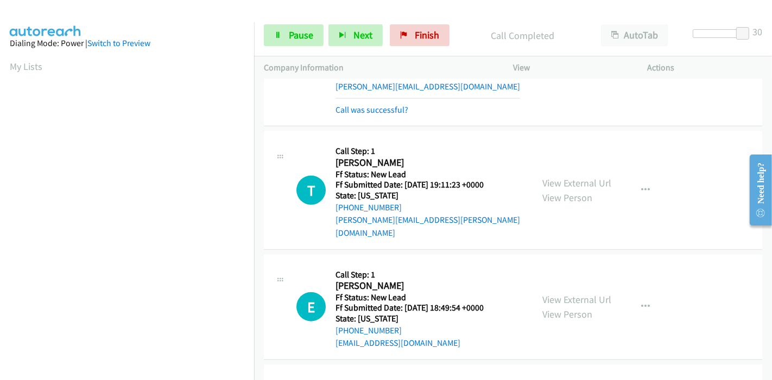
scroll to position [904, 0]
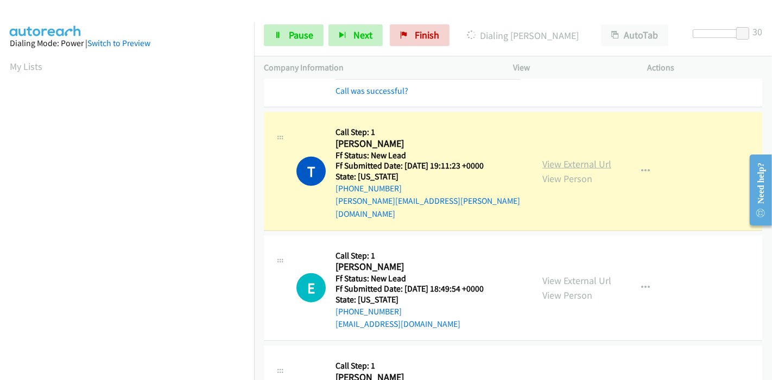
click at [551, 158] on link "View External Url" at bounding box center [576, 164] width 69 height 12
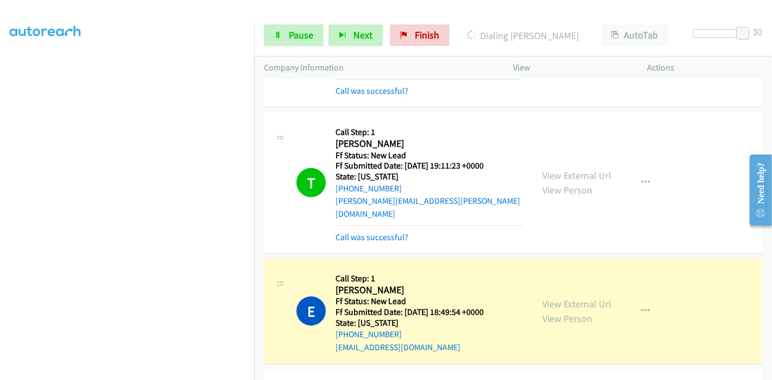
scroll to position [0, 0]
click at [543, 298] on link "View External Url" at bounding box center [576, 304] width 69 height 12
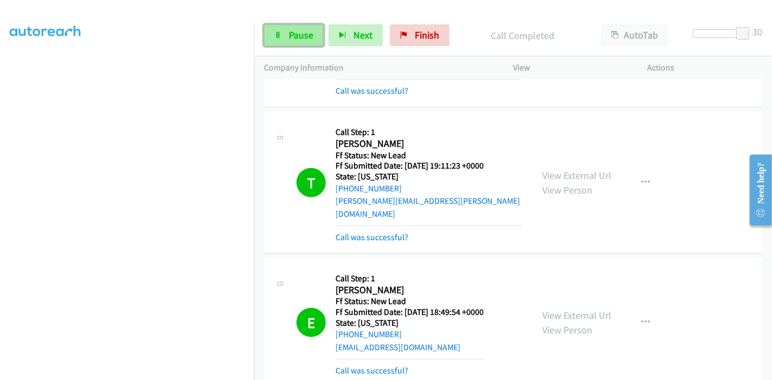
click at [292, 39] on span "Pause" at bounding box center [301, 35] width 24 height 12
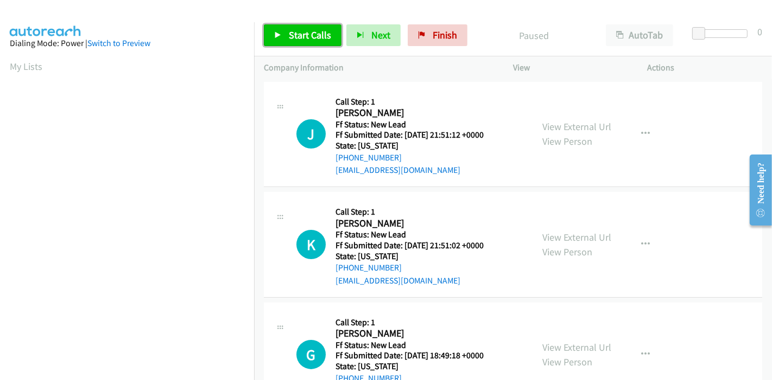
click at [299, 26] on link "Start Calls" at bounding box center [303, 35] width 78 height 22
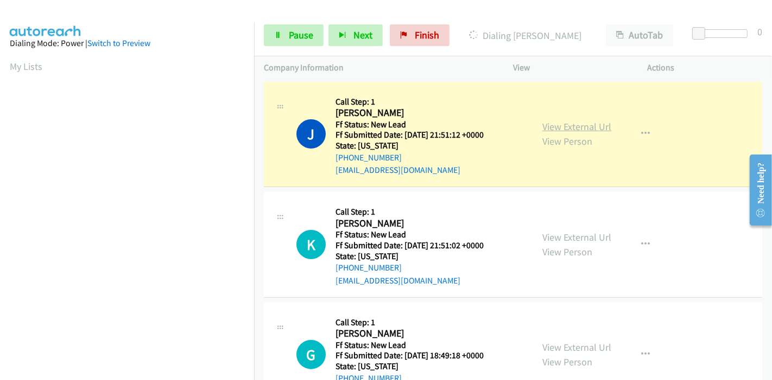
click at [570, 124] on link "View External Url" at bounding box center [576, 126] width 69 height 12
click at [295, 39] on span "Pause" at bounding box center [301, 35] width 24 height 12
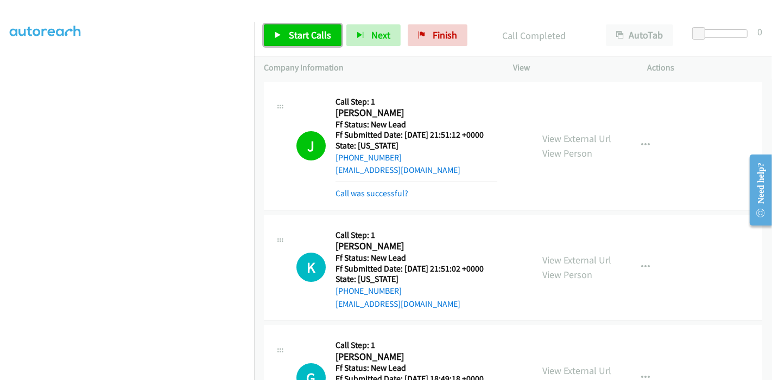
click at [284, 38] on link "Start Calls" at bounding box center [303, 35] width 78 height 22
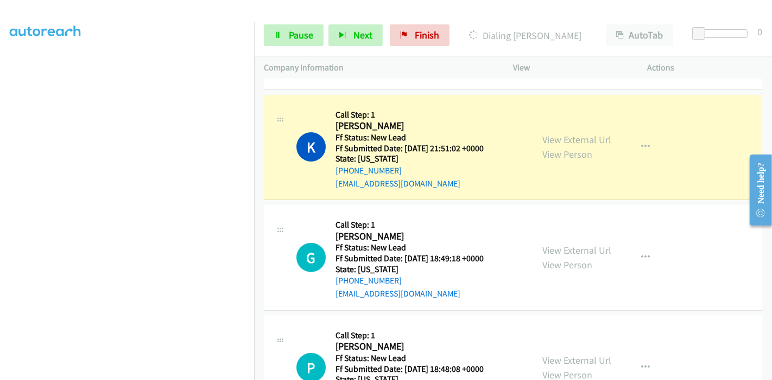
scroll to position [169, 0]
click at [589, 137] on link "View External Url" at bounding box center [576, 139] width 69 height 12
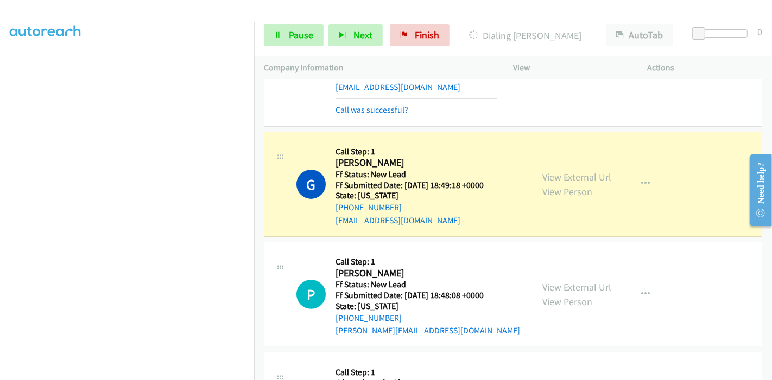
scroll to position [241, 0]
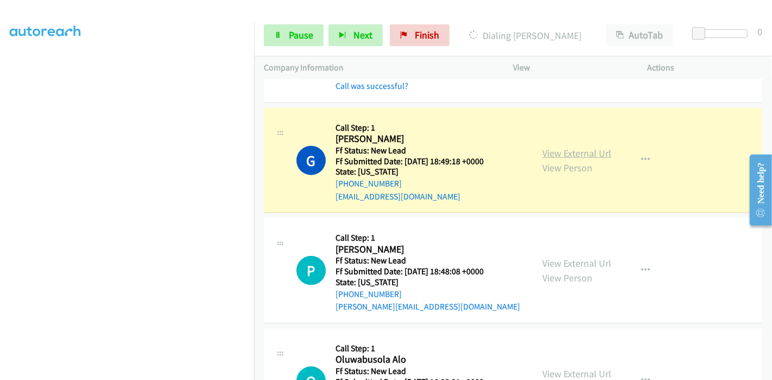
click at [559, 156] on link "View External Url" at bounding box center [576, 153] width 69 height 12
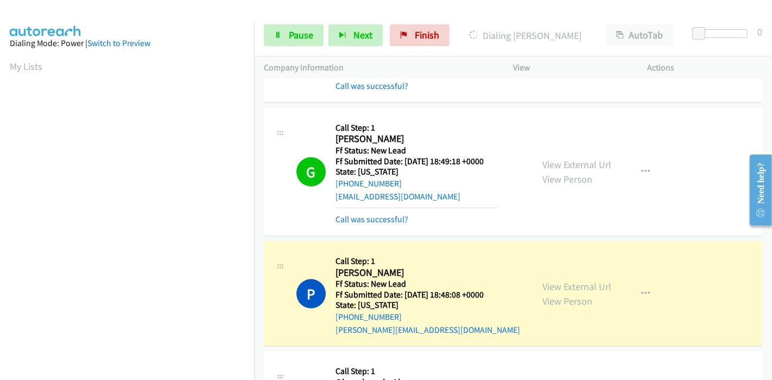
scroll to position [361, 0]
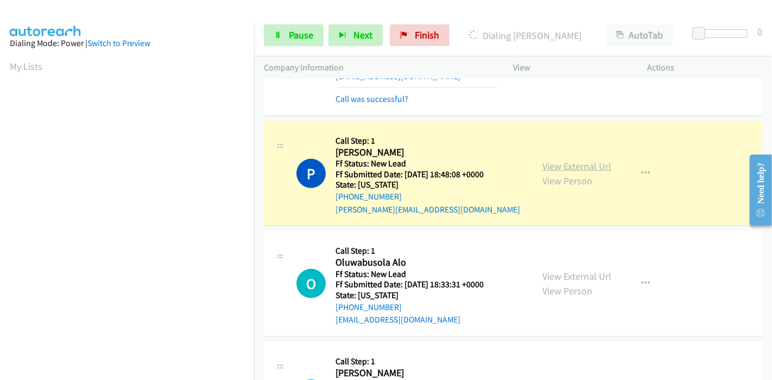
click at [596, 167] on link "View External Url" at bounding box center [576, 166] width 69 height 12
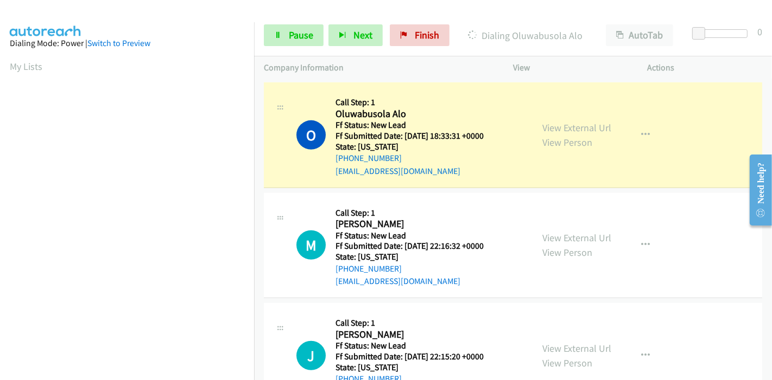
scroll to position [543, 0]
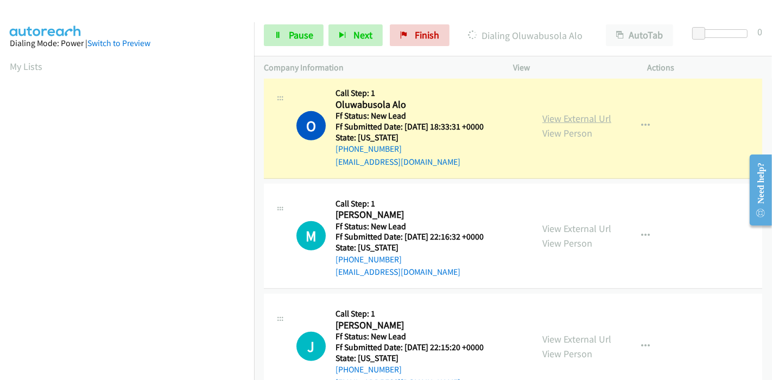
click at [567, 116] on link "View External Url" at bounding box center [576, 118] width 69 height 12
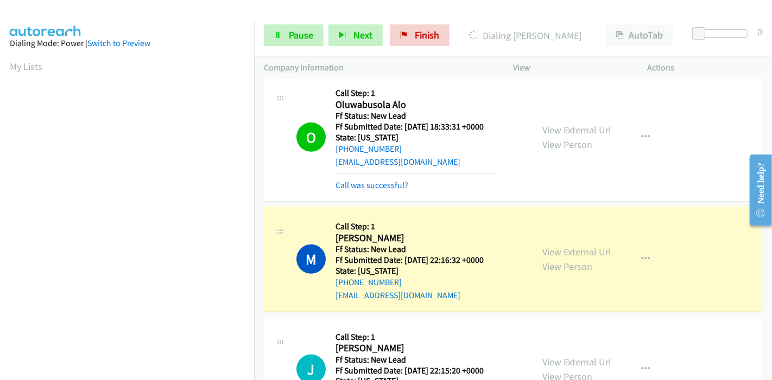
scroll to position [229, 0]
click at [544, 247] on link "View External Url" at bounding box center [576, 252] width 69 height 12
click at [289, 33] on span "Pause" at bounding box center [301, 35] width 24 height 12
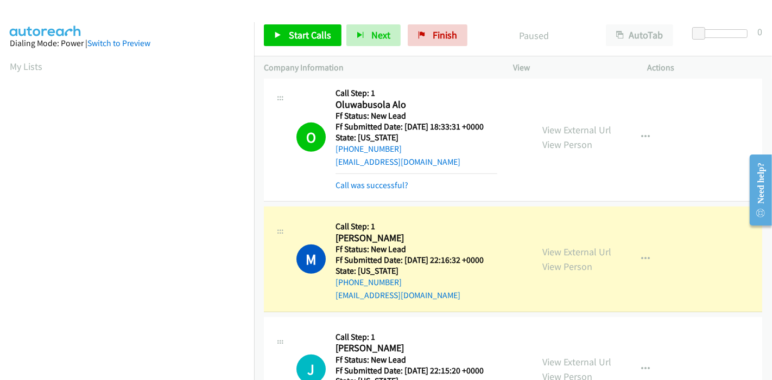
scroll to position [229, 0]
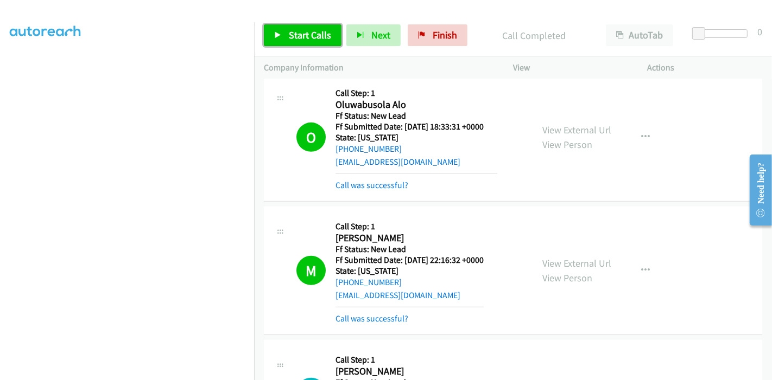
click at [293, 29] on span "Start Calls" at bounding box center [310, 35] width 42 height 12
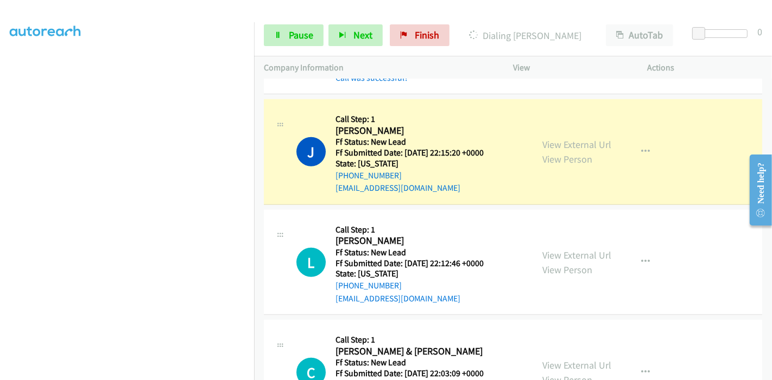
scroll to position [0, 0]
click at [566, 143] on link "View External Url" at bounding box center [576, 144] width 69 height 12
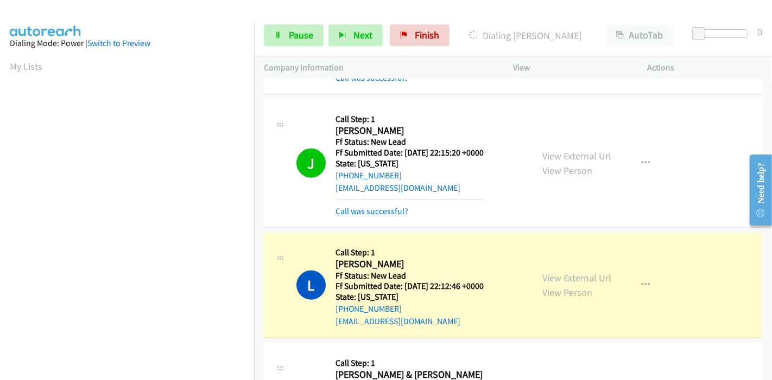
scroll to position [229, 0]
click at [551, 278] on link "View External Url" at bounding box center [576, 278] width 69 height 12
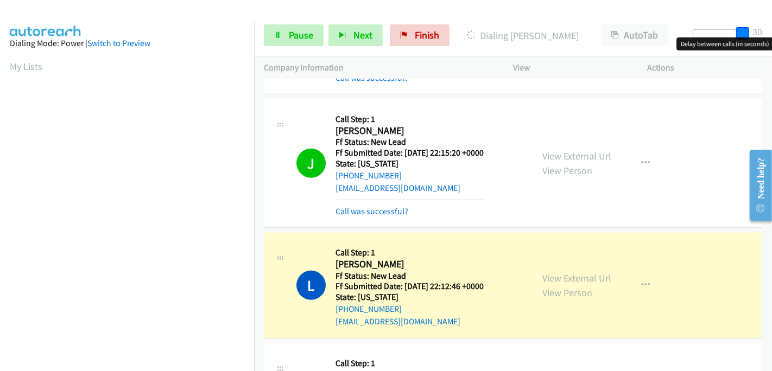
drag, startPoint x: 698, startPoint y: 28, endPoint x: 771, endPoint y: 28, distance: 72.7
click at [771, 28] on div "Start Calls Pause Next Finish Dialing Leanne Wood AutoTab AutoTab 30" at bounding box center [513, 36] width 518 height 42
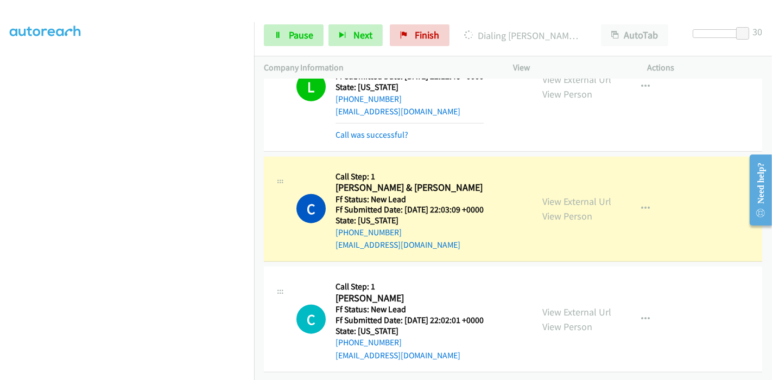
scroll to position [229, 0]
click at [571, 195] on link "View External Url" at bounding box center [576, 201] width 69 height 12
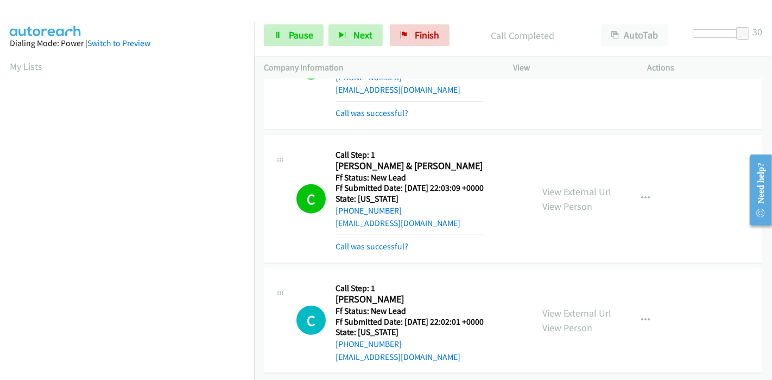
scroll to position [1022, 0]
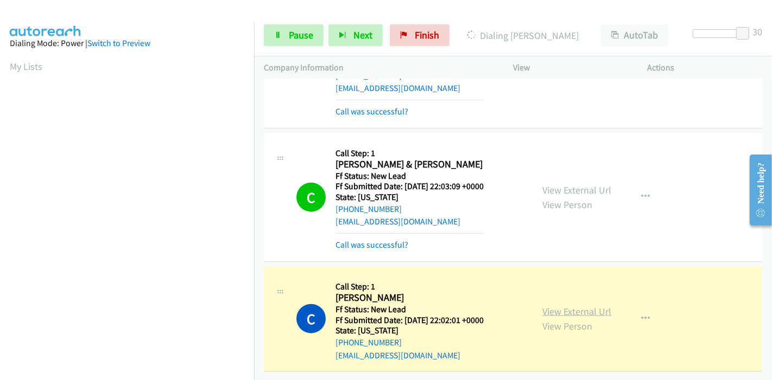
click at [560, 305] on link "View External Url" at bounding box center [576, 311] width 69 height 12
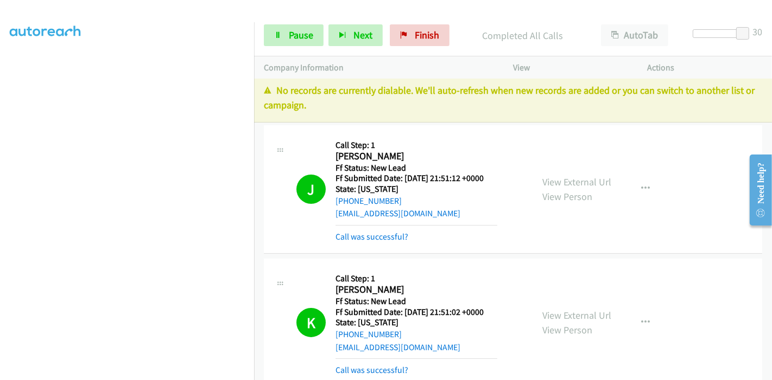
scroll to position [0, 0]
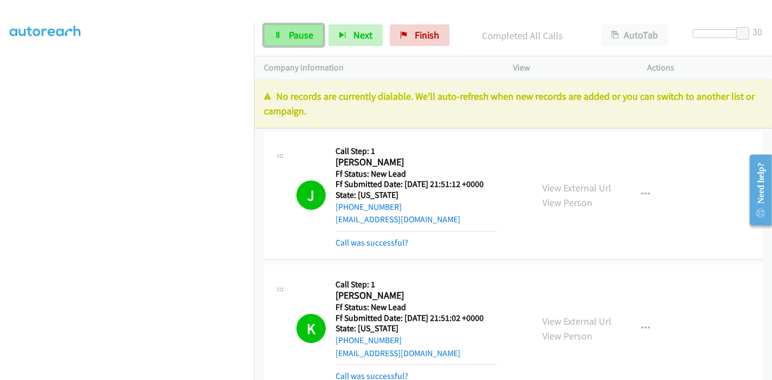
click at [290, 43] on link "Pause" at bounding box center [294, 35] width 60 height 22
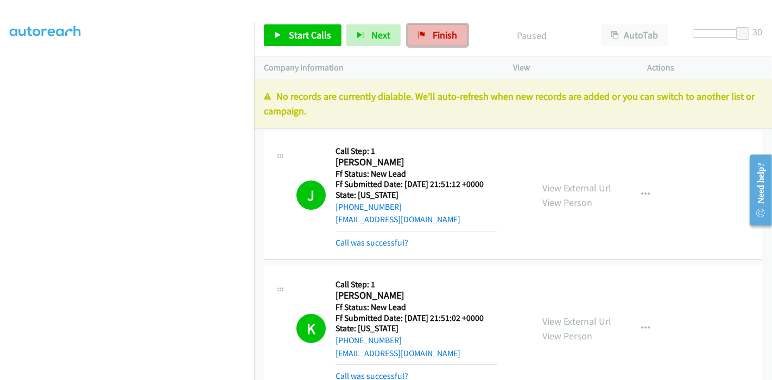
click at [442, 34] on span "Finish" at bounding box center [444, 35] width 24 height 12
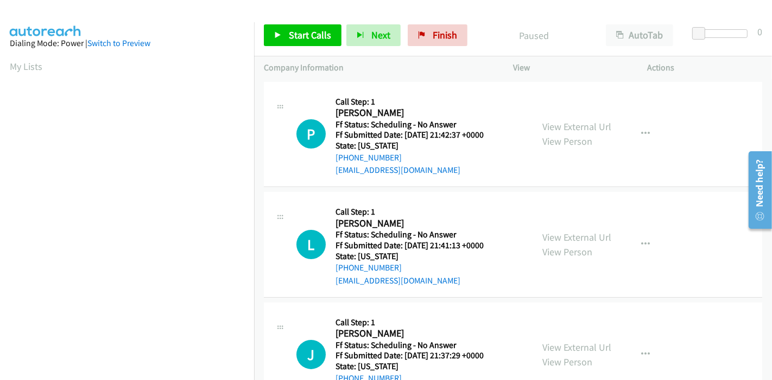
scroll to position [229, 0]
click at [308, 36] on span "Start Calls" at bounding box center [310, 35] width 42 height 12
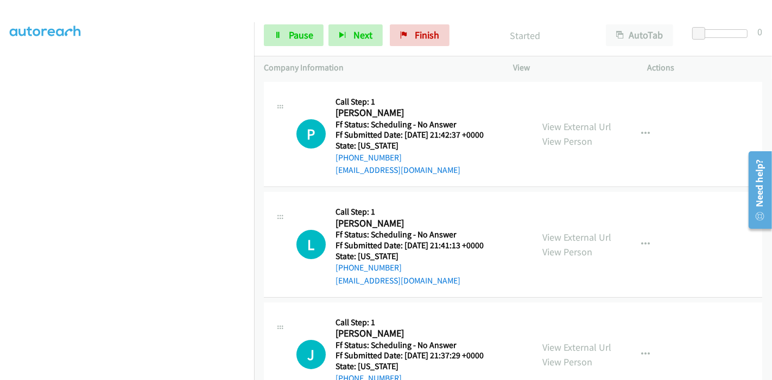
scroll to position [48, 0]
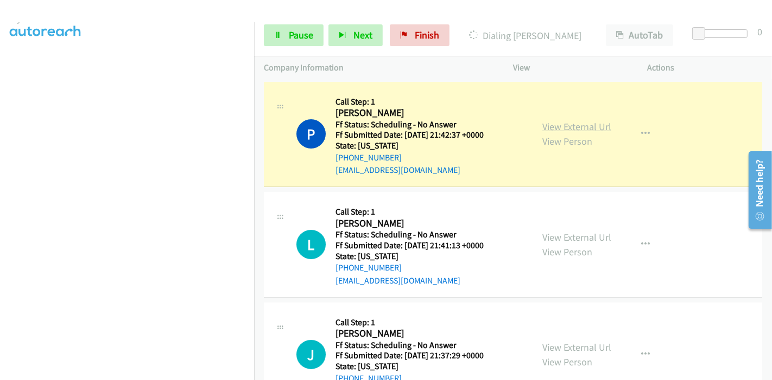
click at [558, 129] on link "View External Url" at bounding box center [576, 126] width 69 height 12
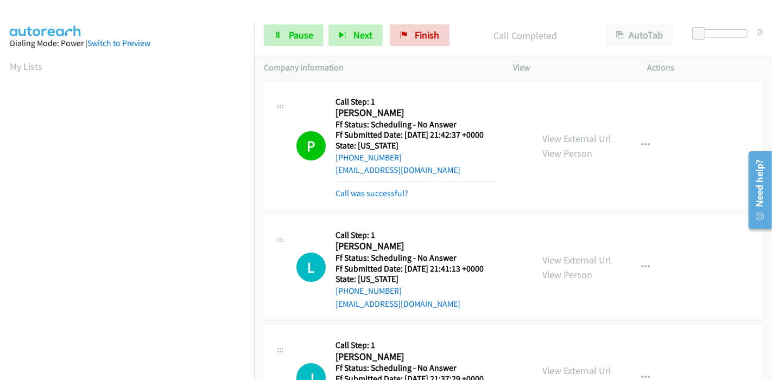
scroll to position [229, 0]
click at [299, 40] on span "Pause" at bounding box center [301, 35] width 24 height 12
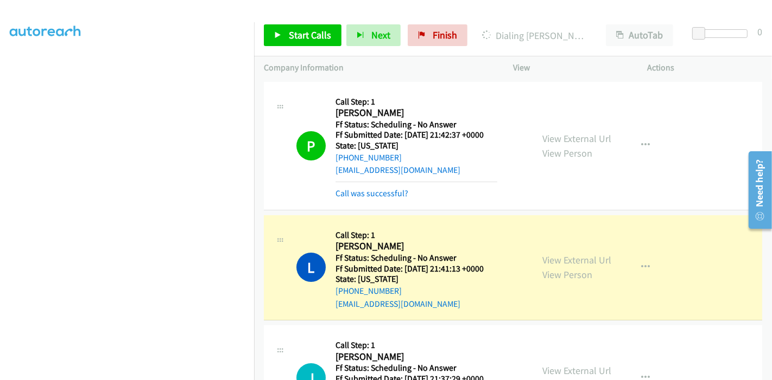
scroll to position [0, 0]
click at [563, 258] on link "View External Url" at bounding box center [576, 260] width 69 height 12
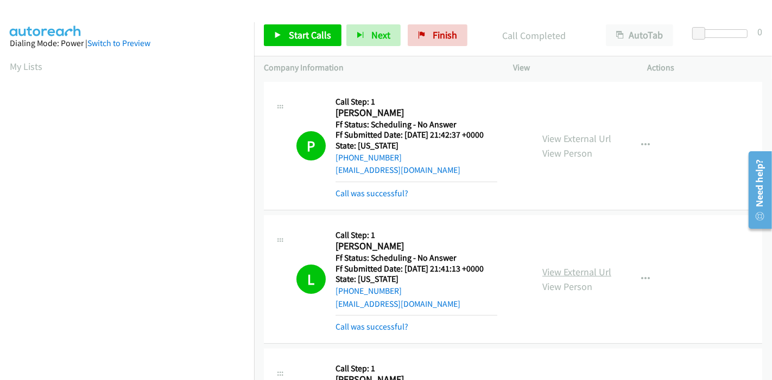
scroll to position [229, 0]
click at [316, 35] on span "Start Calls" at bounding box center [310, 35] width 42 height 12
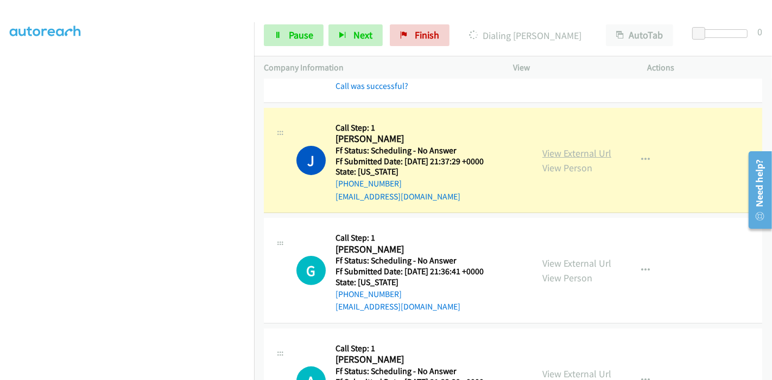
click at [550, 147] on link "View External Url" at bounding box center [576, 153] width 69 height 12
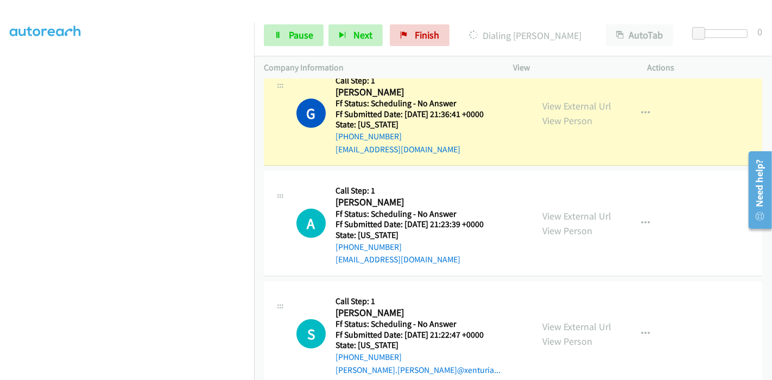
scroll to position [422, 0]
click at [542, 104] on link "View External Url" at bounding box center [576, 106] width 69 height 12
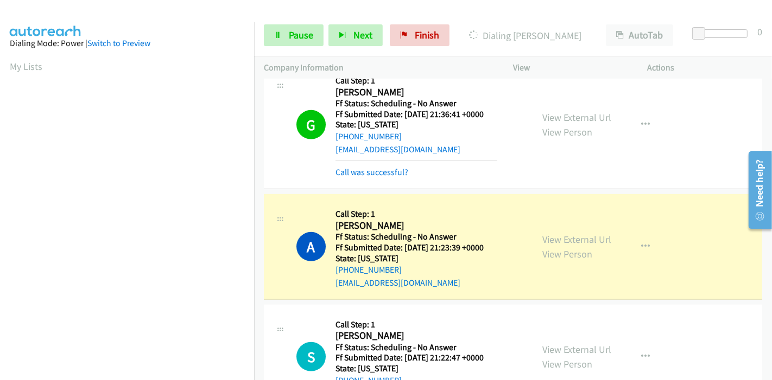
scroll to position [229, 0]
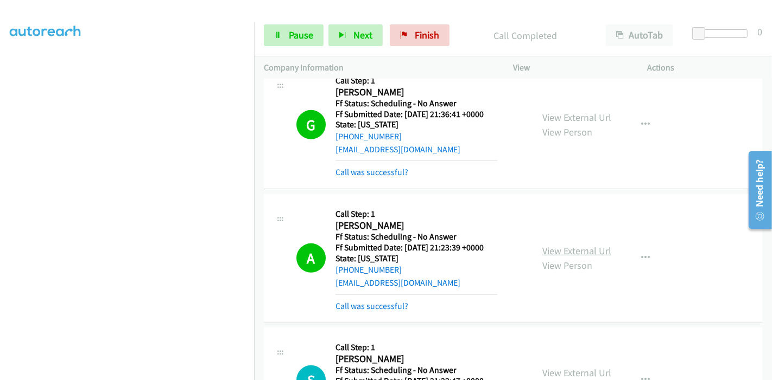
click at [550, 250] on link "View External Url" at bounding box center [576, 251] width 69 height 12
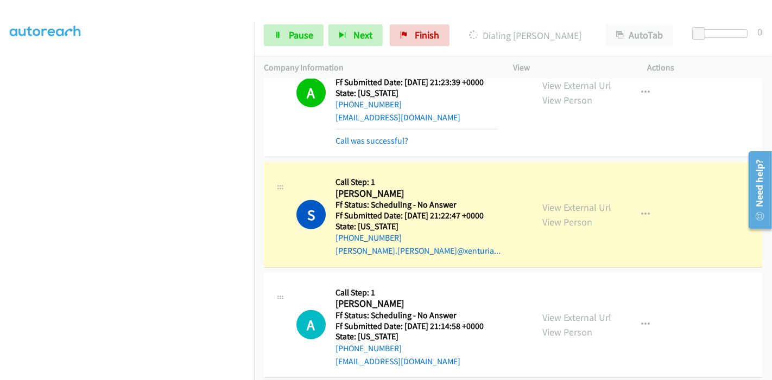
scroll to position [663, 0]
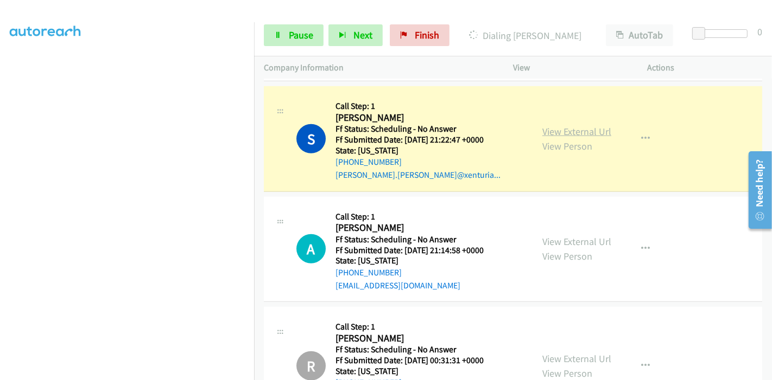
click at [584, 135] on link "View External Url" at bounding box center [576, 131] width 69 height 12
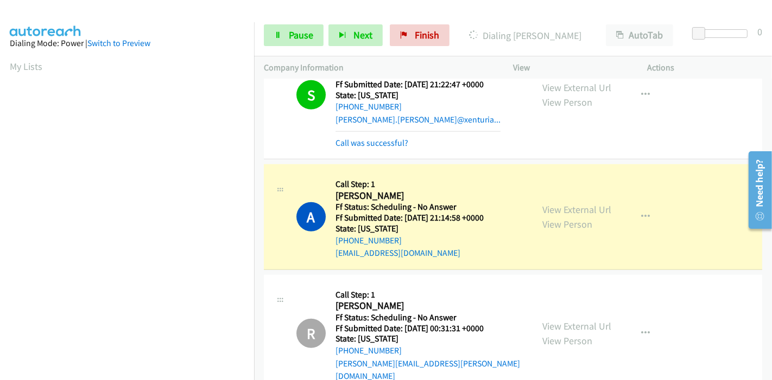
scroll to position [783, 0]
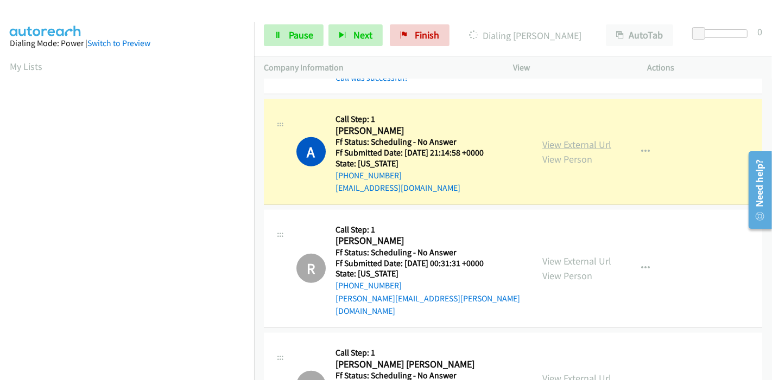
click at [576, 143] on link "View External Url" at bounding box center [576, 144] width 69 height 12
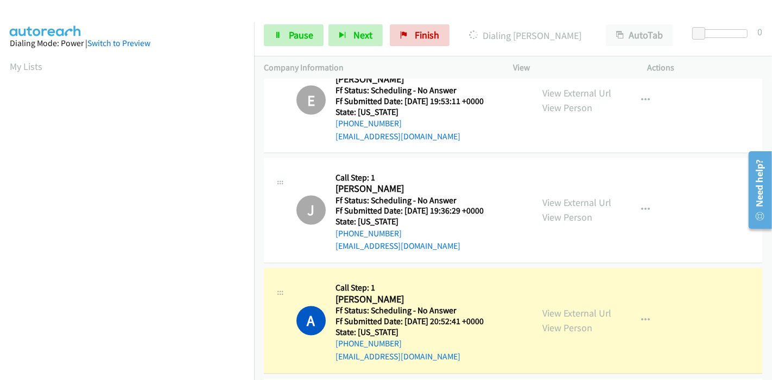
scroll to position [1688, 0]
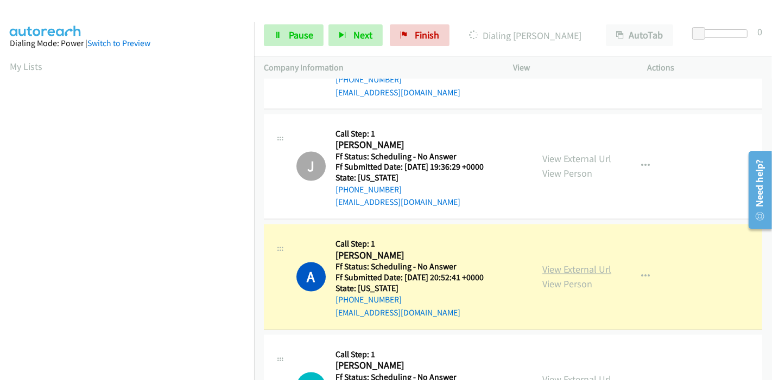
click at [549, 264] on link "View External Url" at bounding box center [576, 270] width 69 height 12
click at [291, 36] on span "Pause" at bounding box center [301, 35] width 24 height 12
click at [310, 32] on span "Pause" at bounding box center [301, 35] width 24 height 12
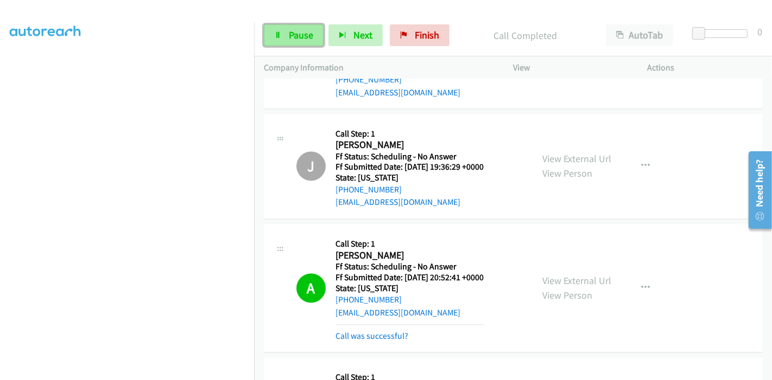
click at [293, 37] on span "Pause" at bounding box center [301, 35] width 24 height 12
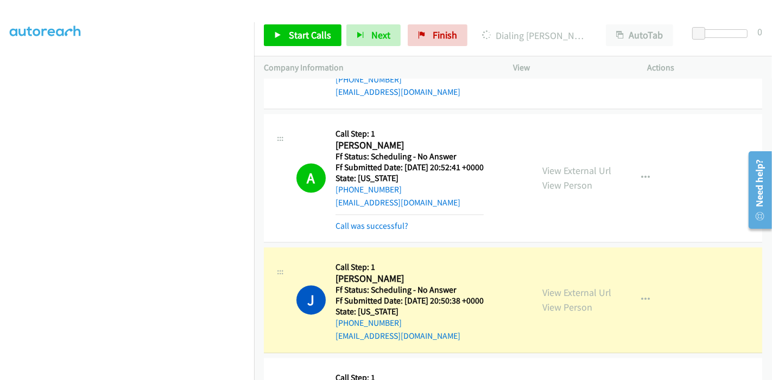
scroll to position [1869, 0]
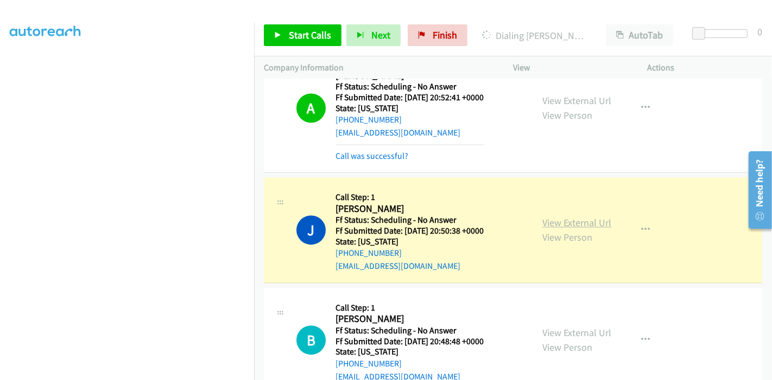
click at [551, 216] on link "View External Url" at bounding box center [576, 222] width 69 height 12
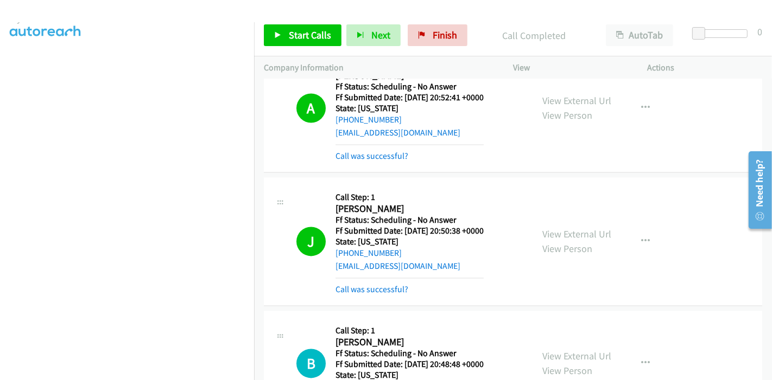
scroll to position [229, 0]
click at [301, 30] on span "Start Calls" at bounding box center [310, 35] width 42 height 12
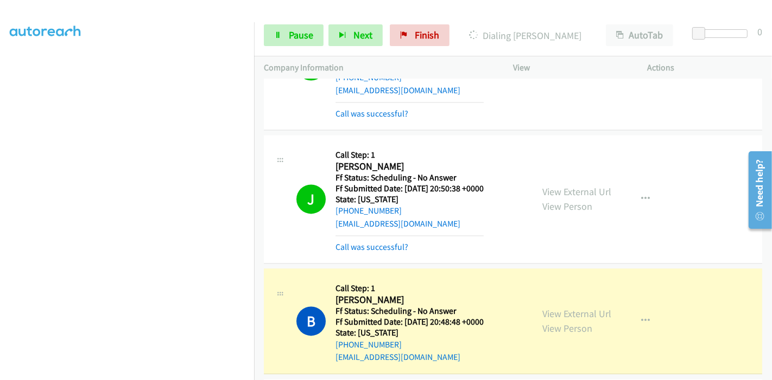
scroll to position [2049, 0]
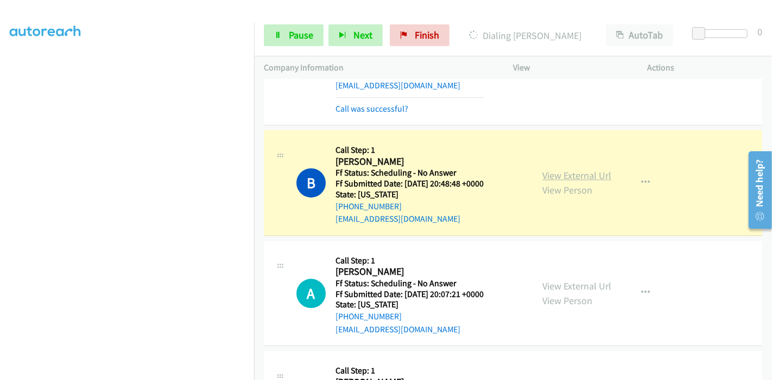
click at [543, 169] on link "View External Url" at bounding box center [576, 175] width 69 height 12
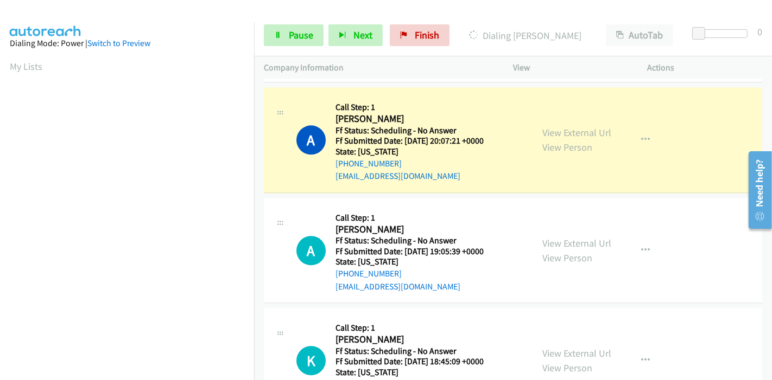
scroll to position [2230, 0]
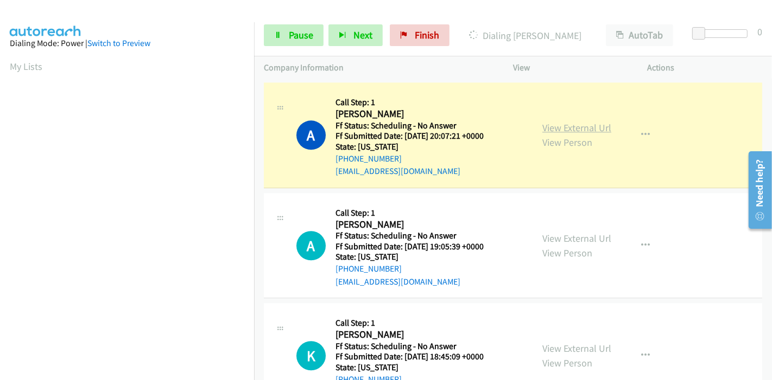
click at [568, 122] on link "View External Url" at bounding box center [576, 128] width 69 height 12
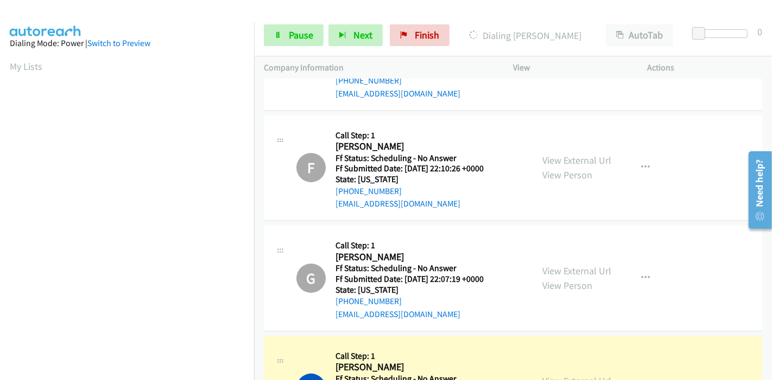
scroll to position [2893, 0]
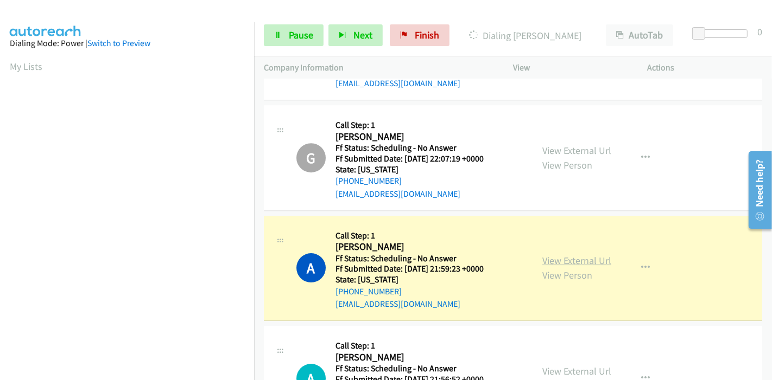
click at [542, 254] on link "View External Url" at bounding box center [576, 260] width 69 height 12
click at [291, 35] on span "Pause" at bounding box center [301, 35] width 24 height 12
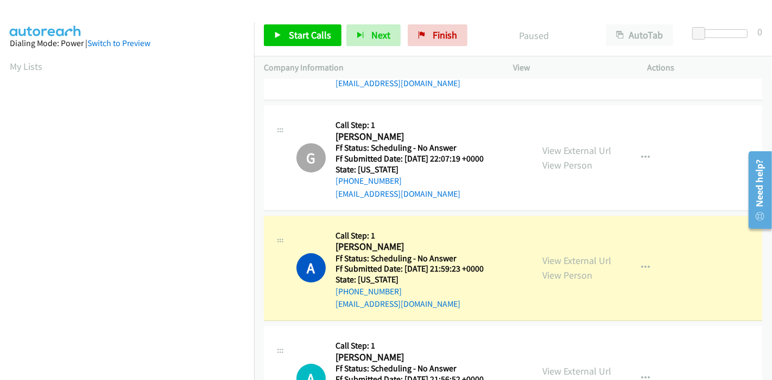
scroll to position [229, 0]
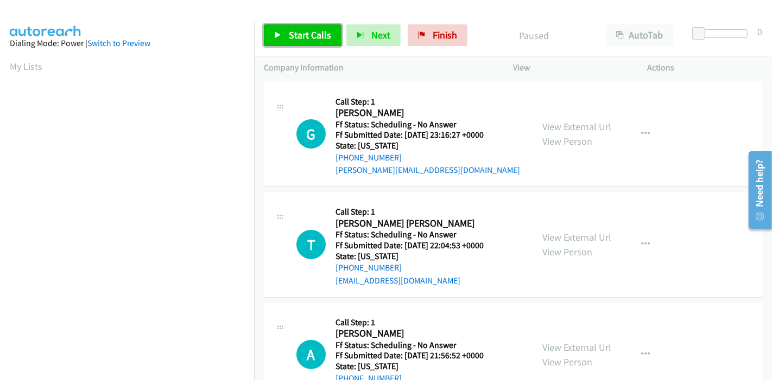
click at [311, 29] on span "Start Calls" at bounding box center [310, 35] width 42 height 12
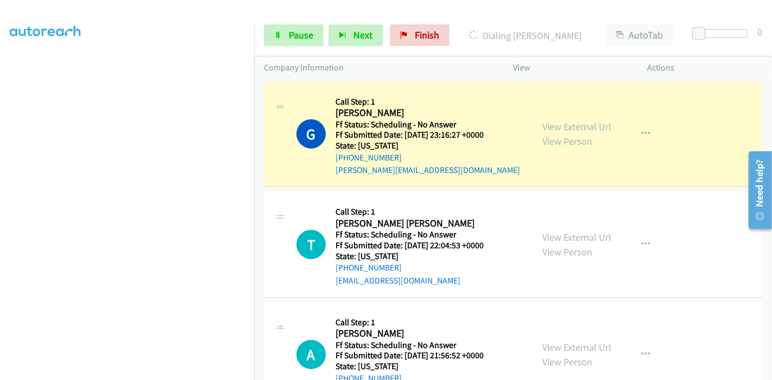
scroll to position [229, 0]
click at [570, 130] on link "View External Url" at bounding box center [576, 126] width 69 height 12
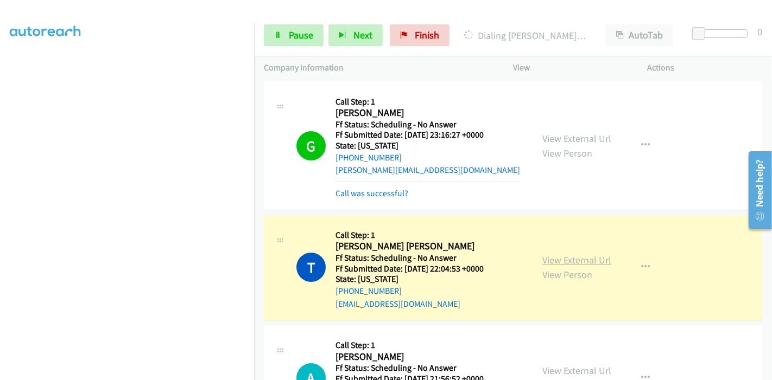
click at [556, 260] on link "View External Url" at bounding box center [576, 260] width 69 height 12
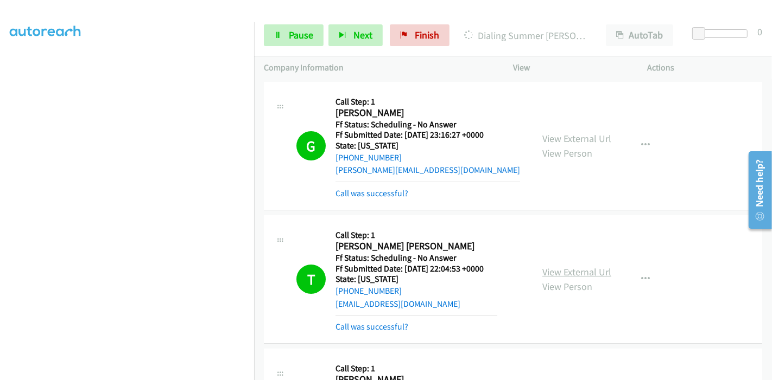
click at [559, 272] on link "View External Url" at bounding box center [576, 272] width 69 height 12
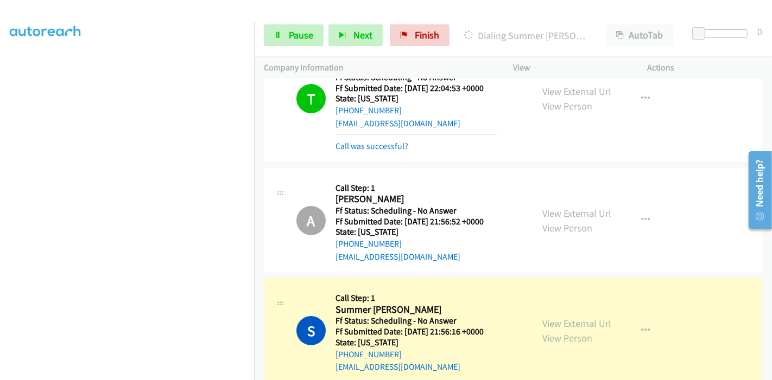
scroll to position [361, 0]
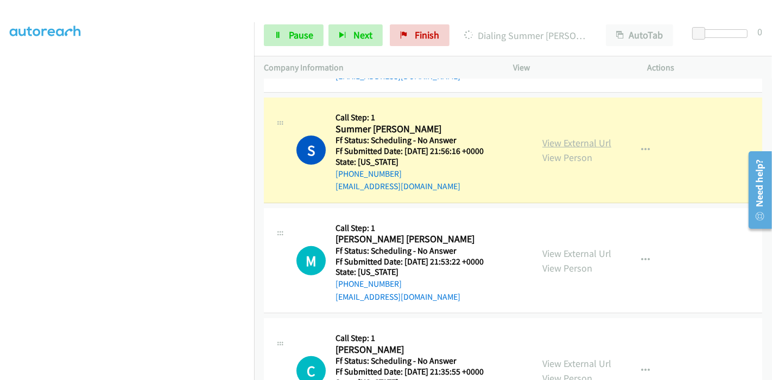
click at [564, 145] on link "View External Url" at bounding box center [576, 143] width 69 height 12
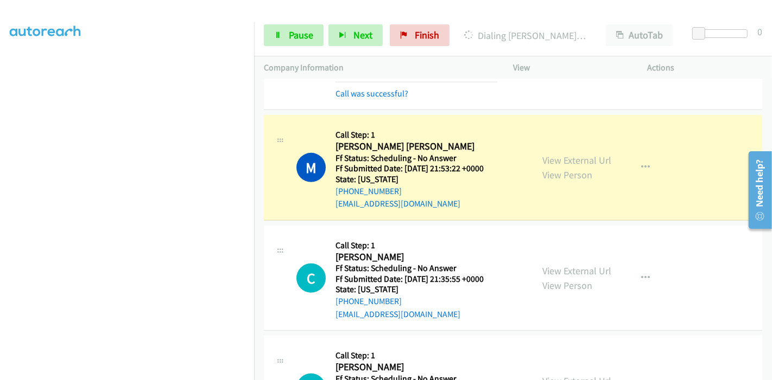
scroll to position [482, 0]
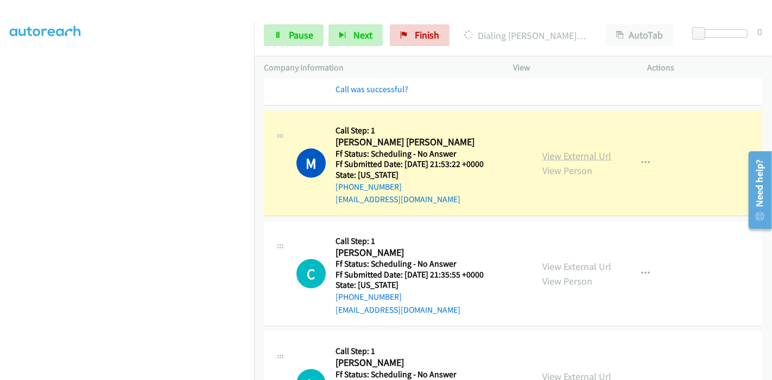
click at [545, 157] on link "View External Url" at bounding box center [576, 156] width 69 height 12
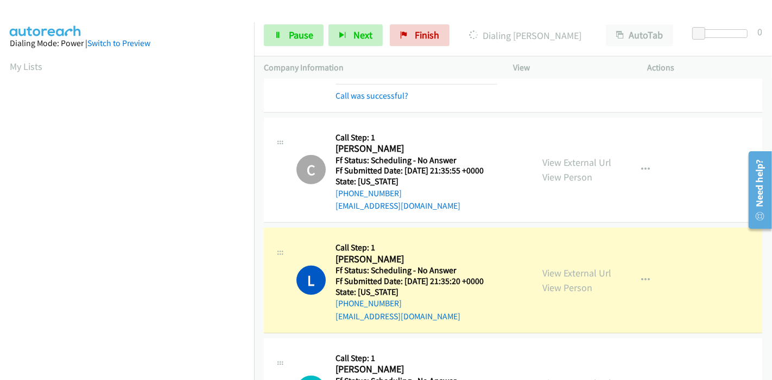
scroll to position [723, 0]
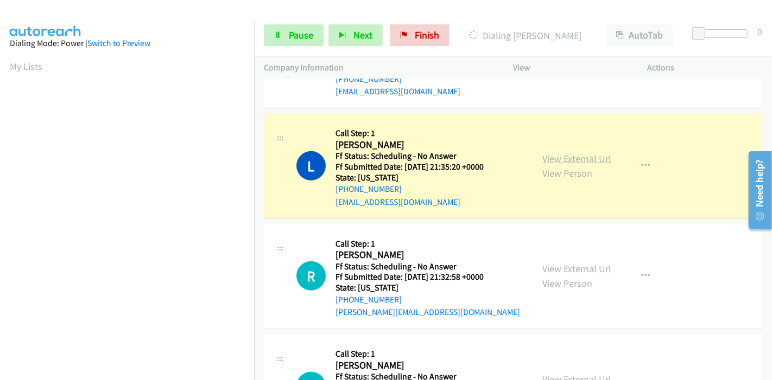
click at [559, 155] on link "View External Url" at bounding box center [576, 158] width 69 height 12
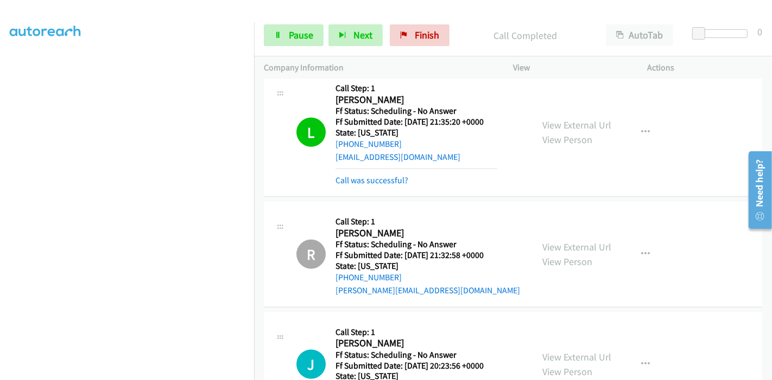
scroll to position [844, 0]
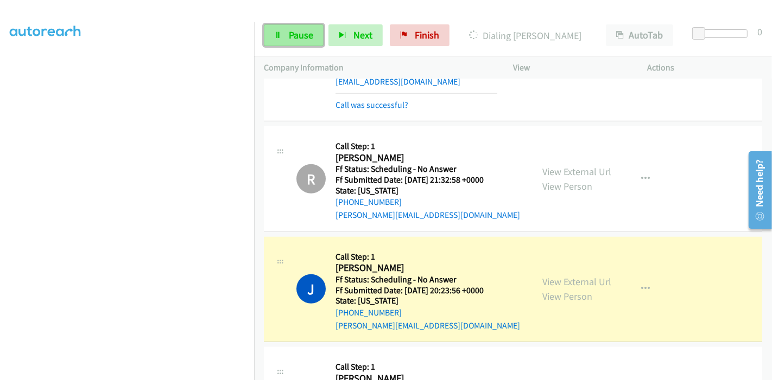
click at [296, 35] on span "Pause" at bounding box center [301, 35] width 24 height 12
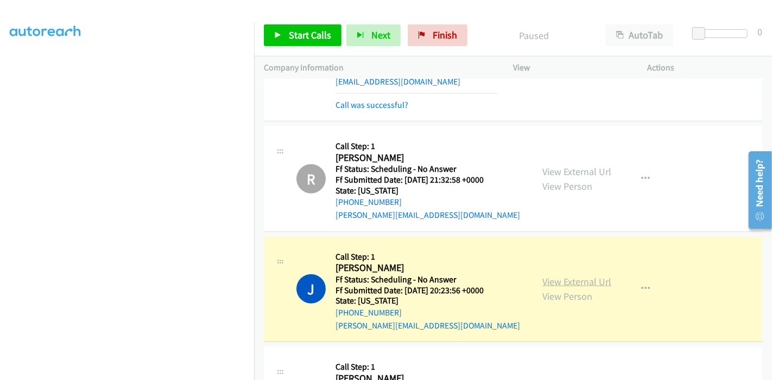
click at [598, 281] on link "View External Url" at bounding box center [576, 282] width 69 height 12
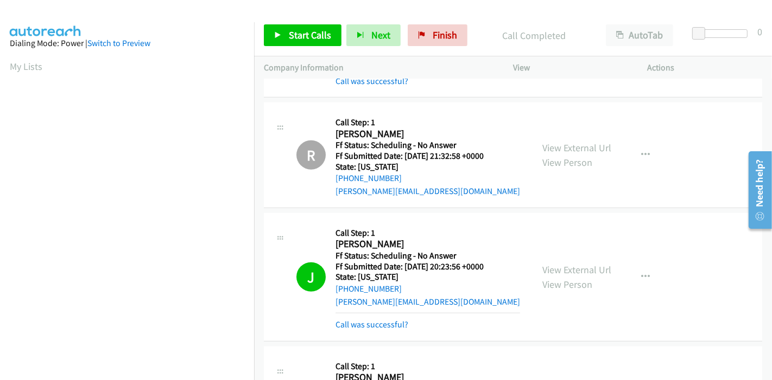
scroll to position [904, 0]
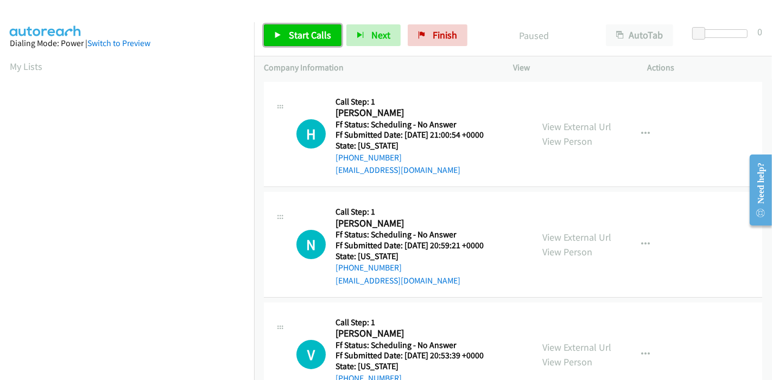
click at [302, 34] on span "Start Calls" at bounding box center [310, 35] width 42 height 12
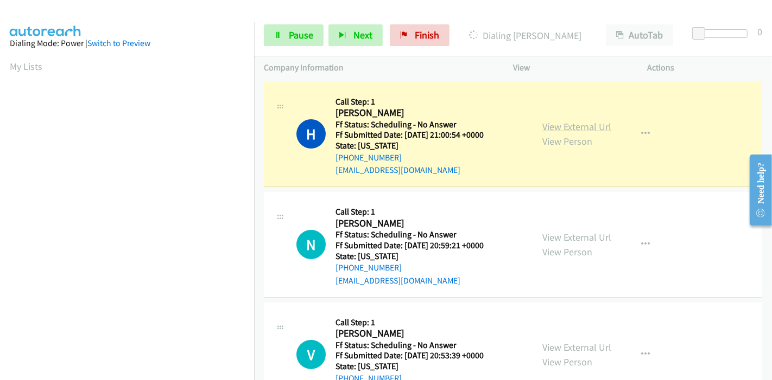
click at [565, 129] on link "View External Url" at bounding box center [576, 126] width 69 height 12
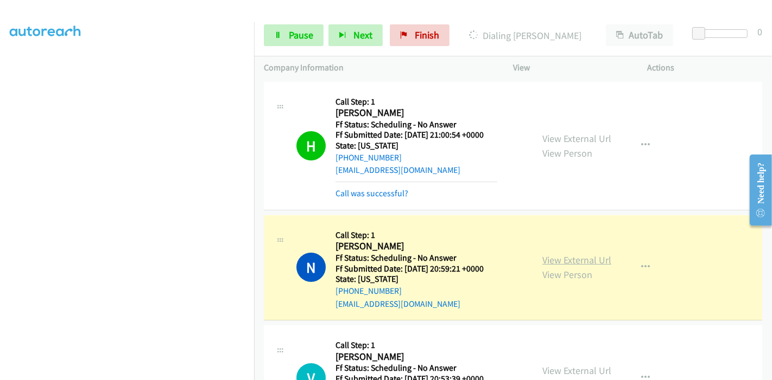
click at [544, 258] on link "View External Url" at bounding box center [576, 260] width 69 height 12
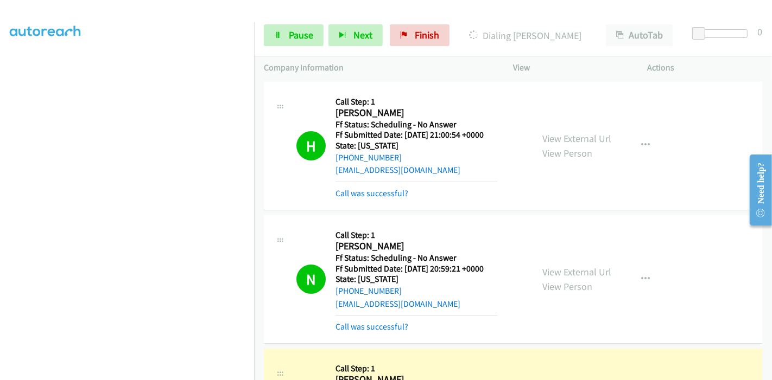
scroll to position [181, 0]
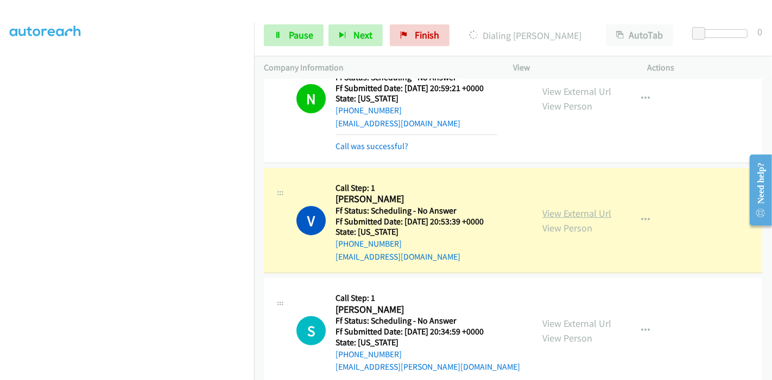
click at [555, 211] on link "View External Url" at bounding box center [576, 213] width 69 height 12
click at [283, 43] on link "Pause" at bounding box center [294, 35] width 60 height 22
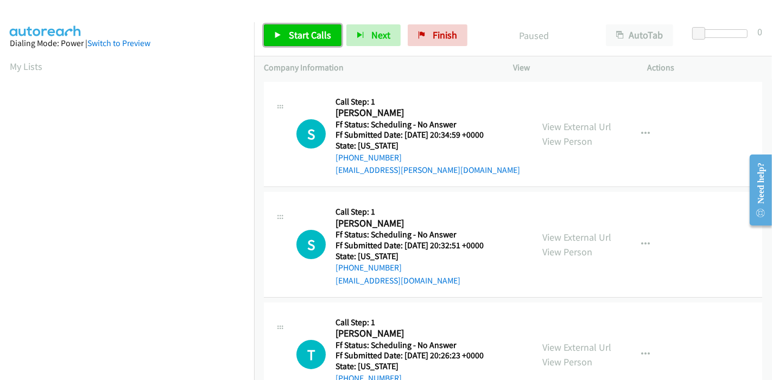
click at [299, 33] on span "Start Calls" at bounding box center [310, 35] width 42 height 12
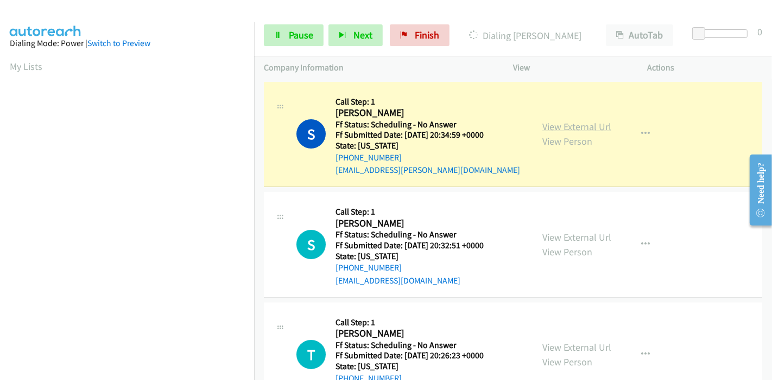
click at [570, 128] on link "View External Url" at bounding box center [576, 126] width 69 height 12
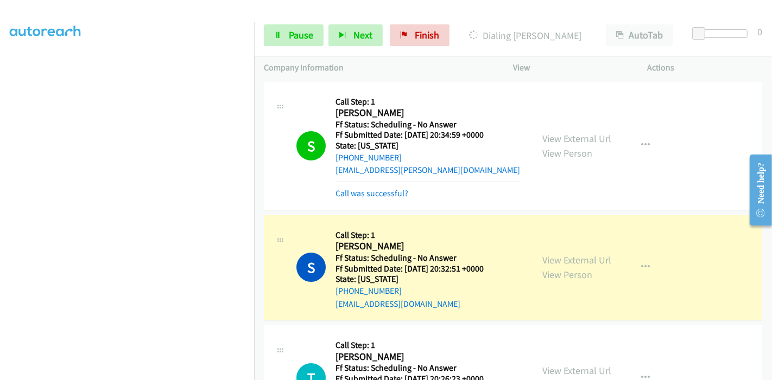
scroll to position [120, 0]
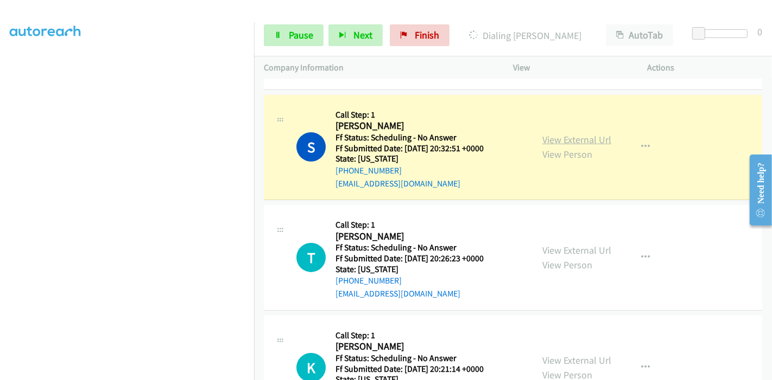
click at [556, 141] on link "View External Url" at bounding box center [576, 139] width 69 height 12
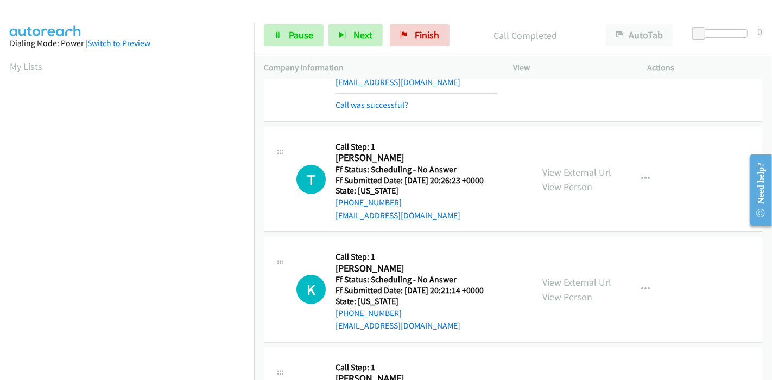
scroll to position [241, 0]
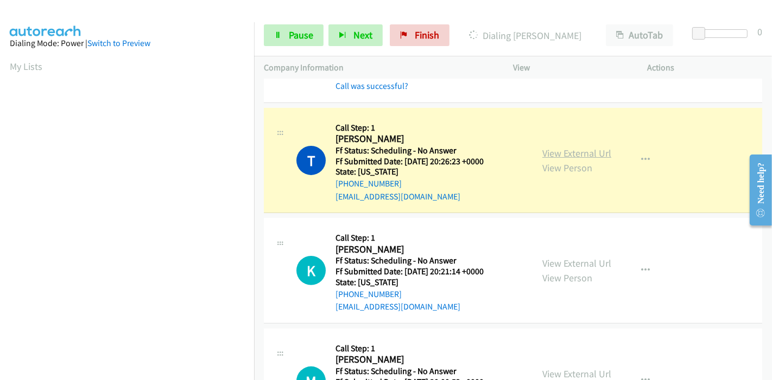
click at [575, 152] on link "View External Url" at bounding box center [576, 153] width 69 height 12
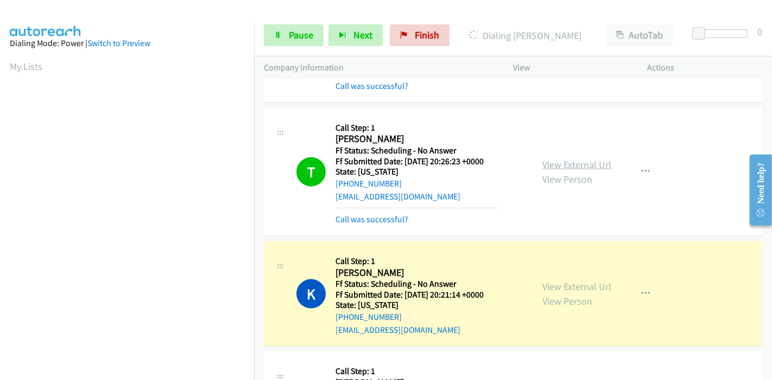
scroll to position [229, 0]
click at [544, 286] on link "View External Url" at bounding box center [576, 287] width 69 height 12
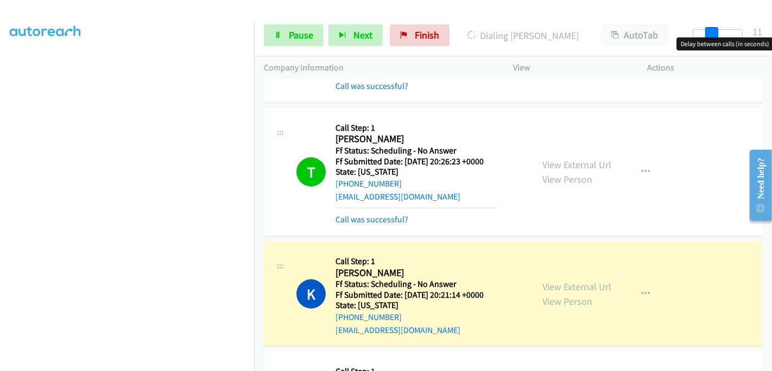
drag, startPoint x: 699, startPoint y: 28, endPoint x: 716, endPoint y: 30, distance: 16.4
click at [716, 30] on span at bounding box center [711, 33] width 13 height 13
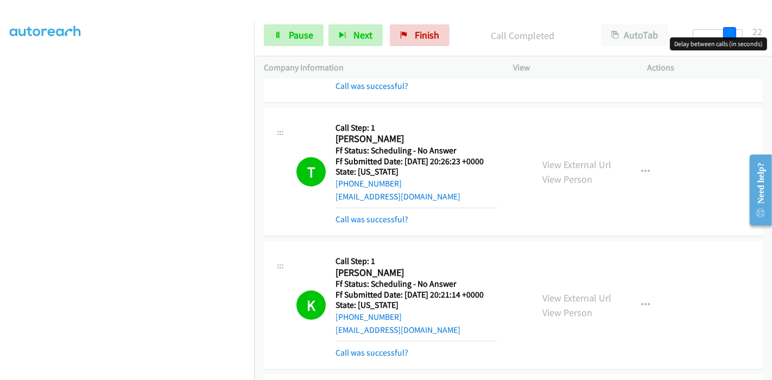
drag, startPoint x: 713, startPoint y: 29, endPoint x: 752, endPoint y: 29, distance: 38.5
click at [752, 29] on div "Start Calls Pause Next Finish Call Completed AutoTab AutoTab 22" at bounding box center [513, 36] width 518 height 42
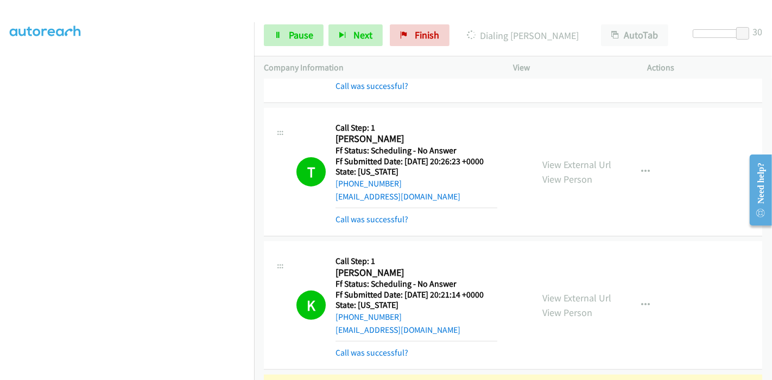
scroll to position [0, 0]
click at [302, 37] on span "Pause" at bounding box center [301, 35] width 24 height 12
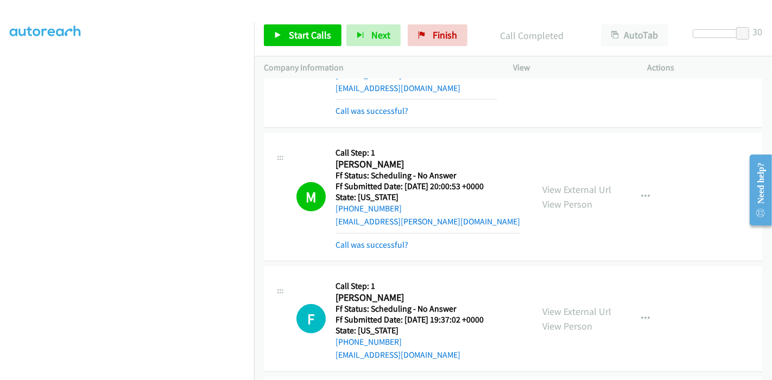
scroll to position [543, 0]
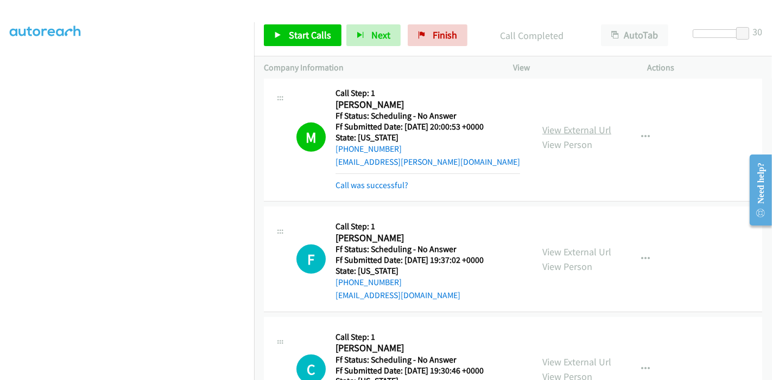
click at [556, 131] on link "View External Url" at bounding box center [576, 130] width 69 height 12
click at [313, 29] on span "Start Calls" at bounding box center [310, 35] width 42 height 12
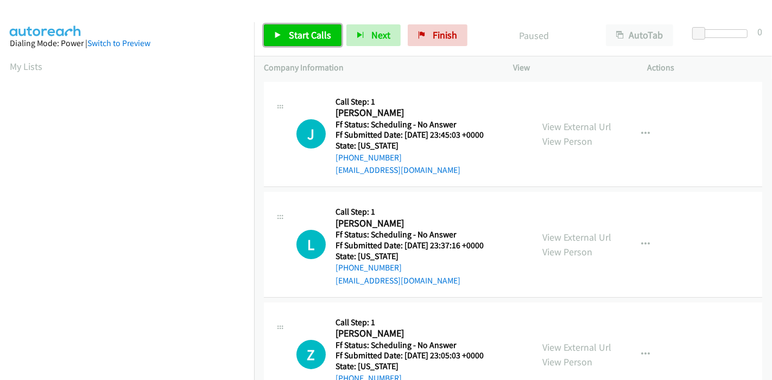
click at [297, 26] on link "Start Calls" at bounding box center [303, 35] width 78 height 22
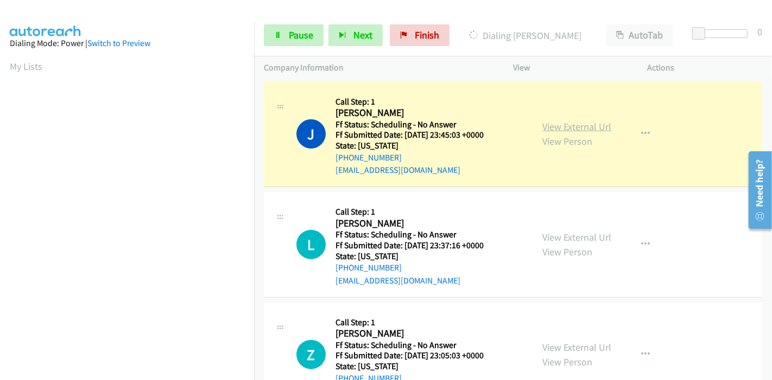
click at [566, 126] on link "View External Url" at bounding box center [576, 126] width 69 height 12
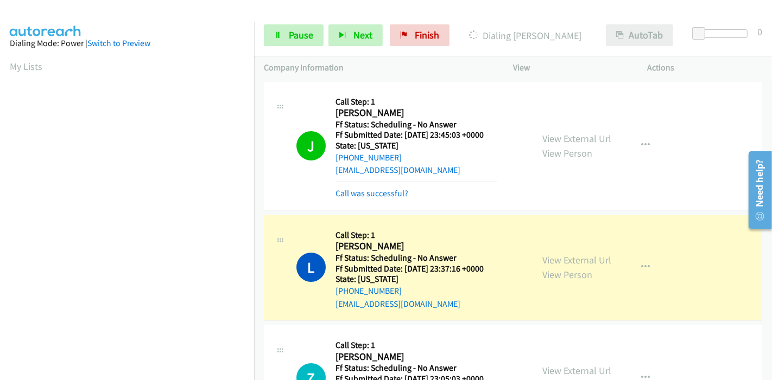
scroll to position [229, 0]
click at [545, 264] on link "View External Url" at bounding box center [576, 260] width 69 height 12
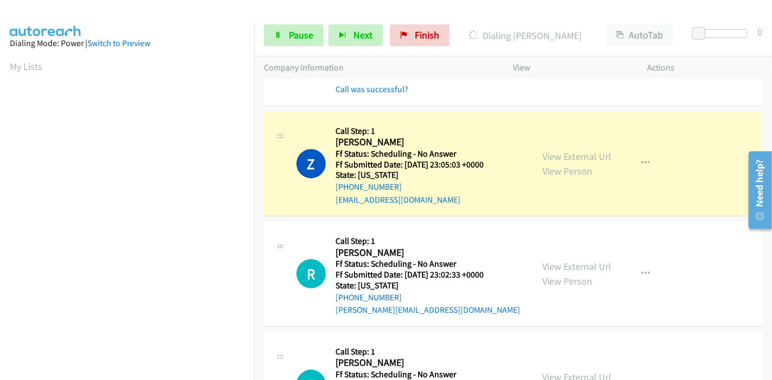
scroll to position [241, 0]
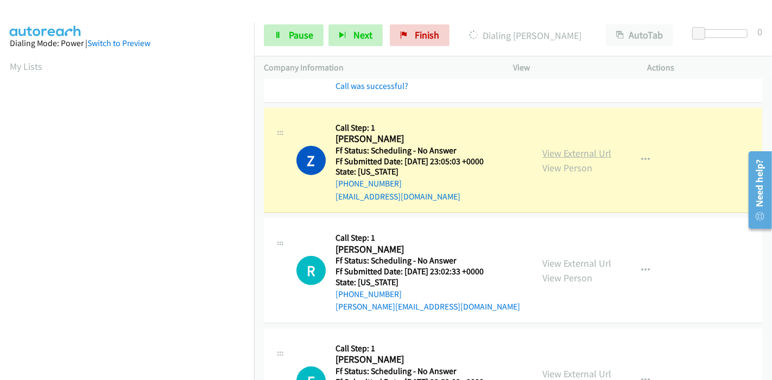
click at [578, 148] on link "View External Url" at bounding box center [576, 153] width 69 height 12
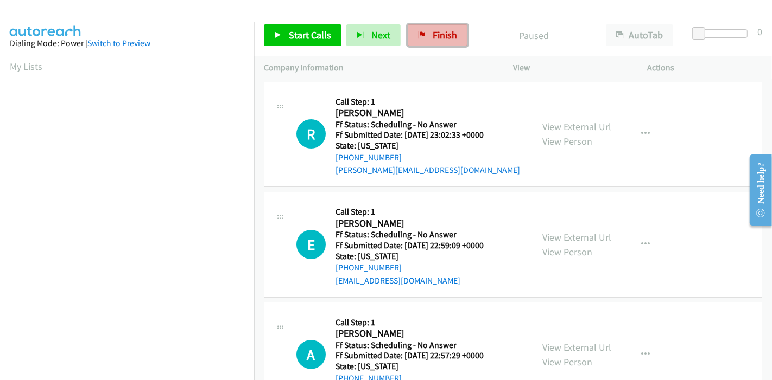
click at [450, 40] on span "Finish" at bounding box center [444, 35] width 24 height 12
